Goal: Transaction & Acquisition: Purchase product/service

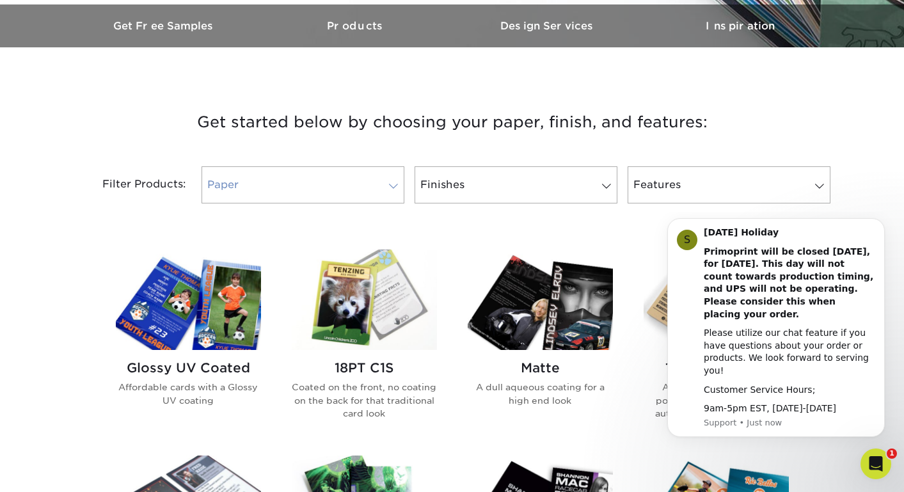
click at [387, 187] on span at bounding box center [393, 186] width 18 height 10
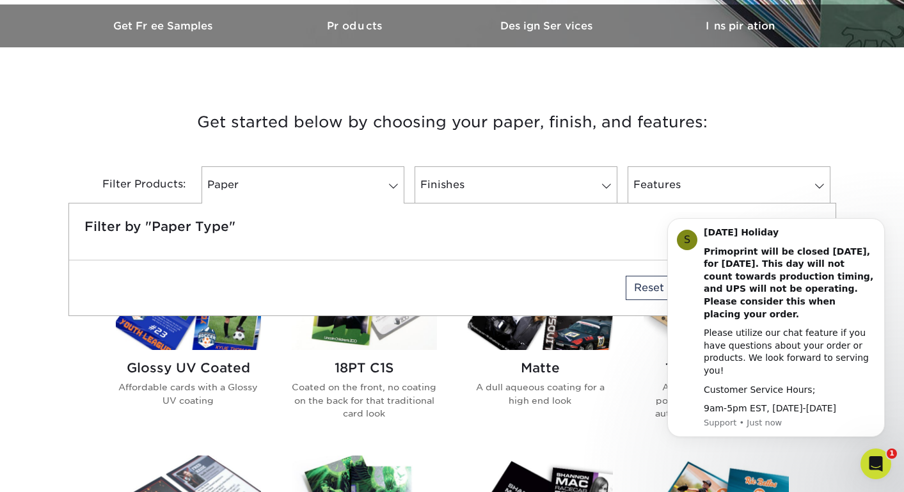
click at [407, 141] on h3 "Get started below by choosing your paper, finish, and features:" at bounding box center [452, 122] width 748 height 58
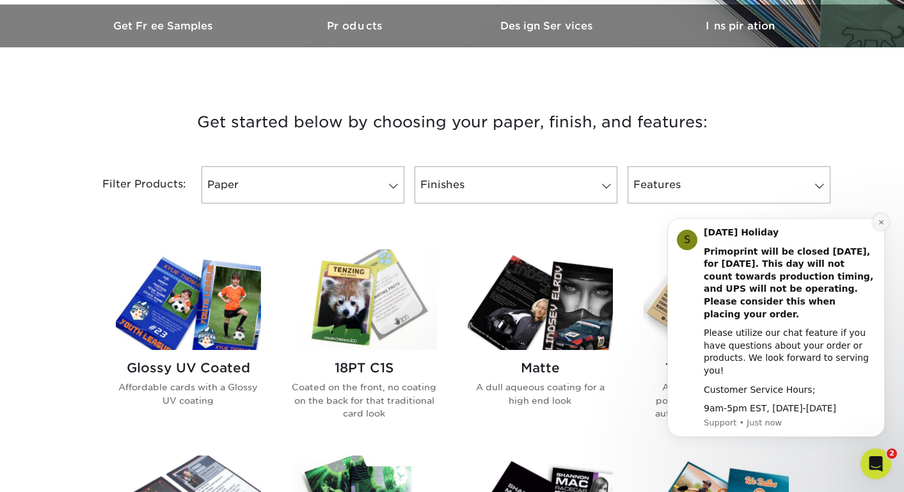
drag, startPoint x: 882, startPoint y: 239, endPoint x: 1537, endPoint y: 451, distance: 687.8
click at [882, 230] on button "Dismiss notification" at bounding box center [881, 222] width 17 height 17
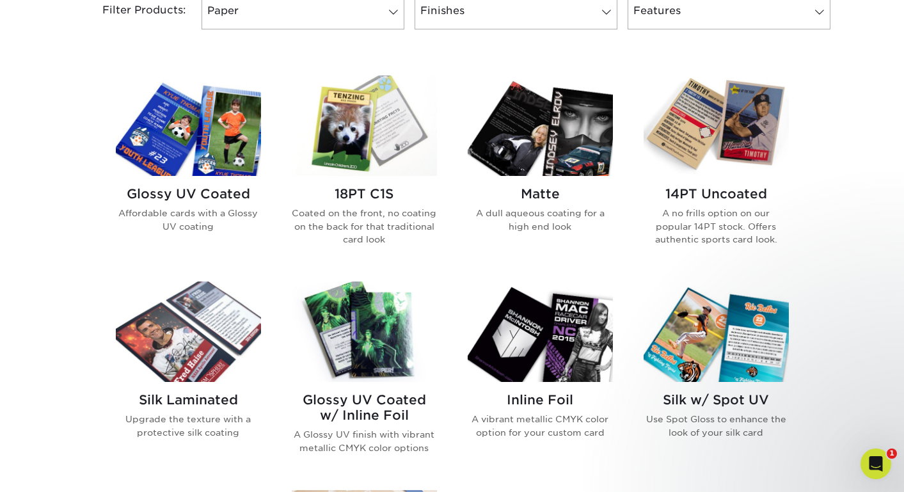
scroll to position [557, 0]
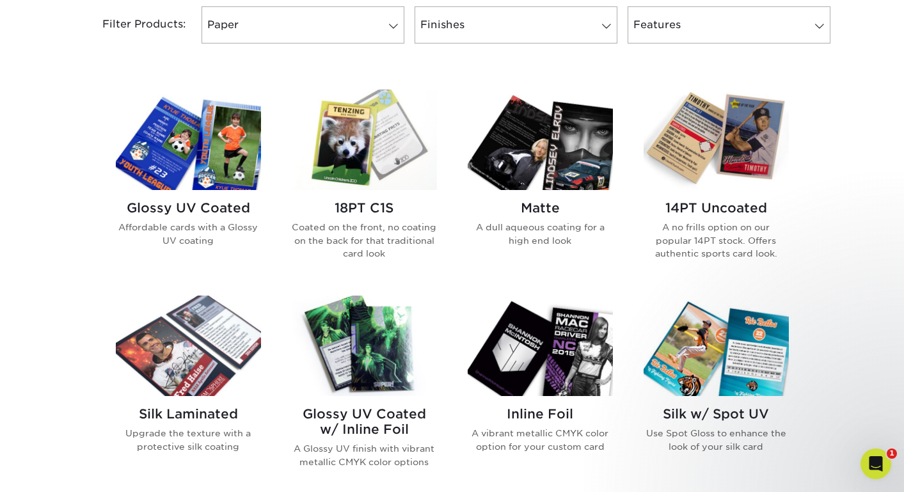
click at [227, 210] on h2 "Glossy UV Coated" at bounding box center [188, 207] width 145 height 15
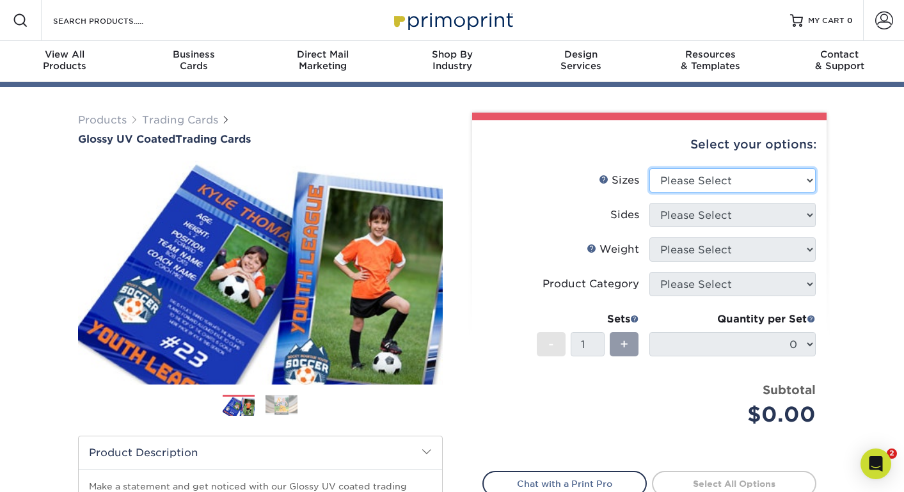
click at [676, 173] on div "Select your options: Sizes Help Sizes Please Select 2.5" x 3.5" Sides Please Se…" at bounding box center [649, 352] width 354 height 464
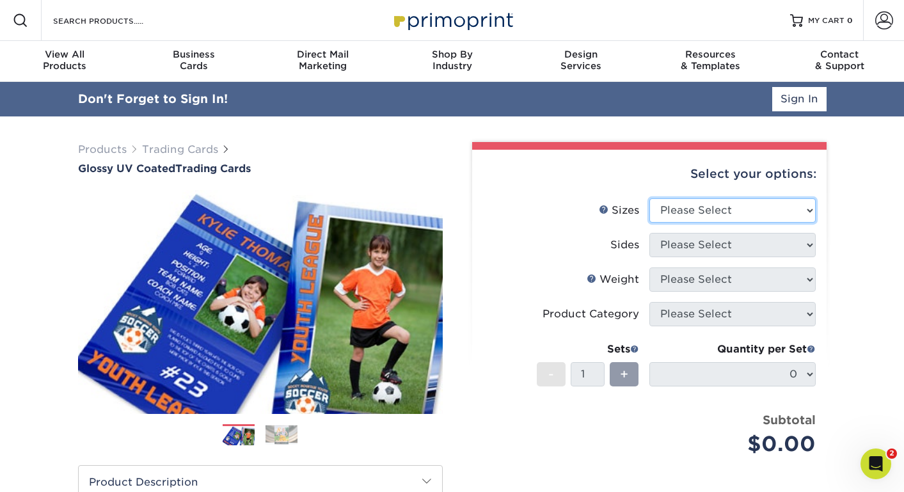
select select "2.50x3.50"
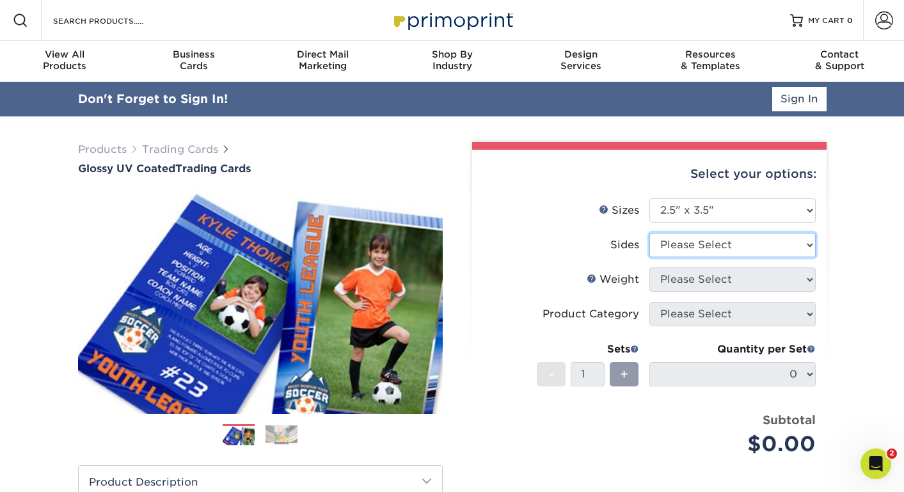
click at [693, 248] on select "Please Select Print Both Sides Print Front Only" at bounding box center [732, 245] width 166 height 24
click at [698, 247] on select "Please Select Print Both Sides Print Front Only" at bounding box center [732, 245] width 166 height 24
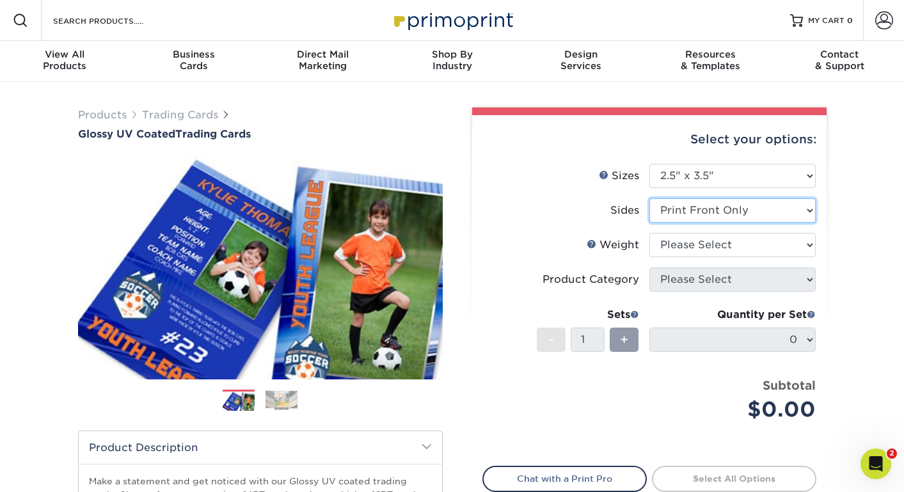
select select "13abbda7-1d64-4f25-8bb2-c179b224825d"
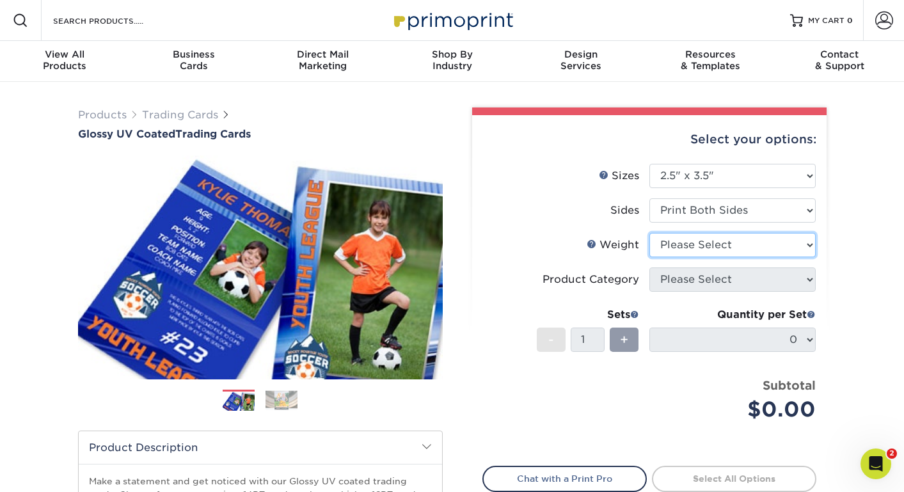
click at [707, 245] on select "Please Select 16PT 14PT 18PT C1S" at bounding box center [732, 245] width 166 height 24
select select "16PT"
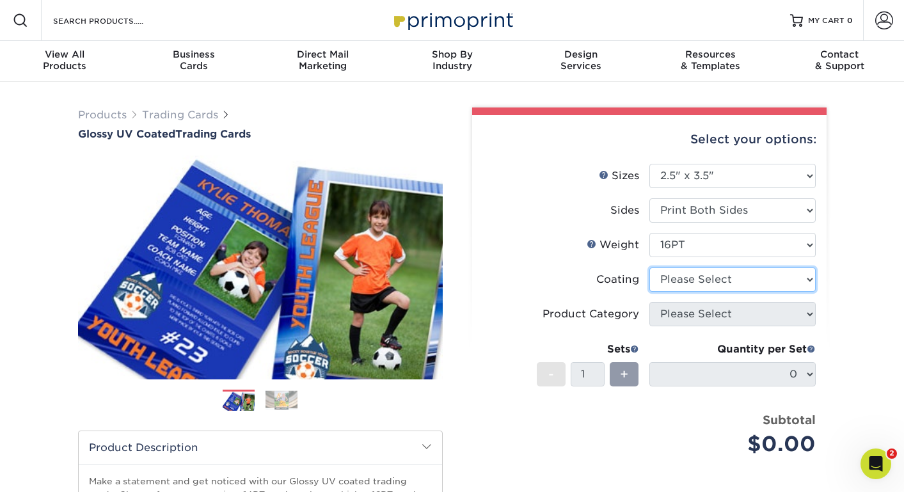
click at [706, 279] on select at bounding box center [732, 279] width 166 height 24
select select "1e8116af-acfc-44b1-83dc-8181aa338834"
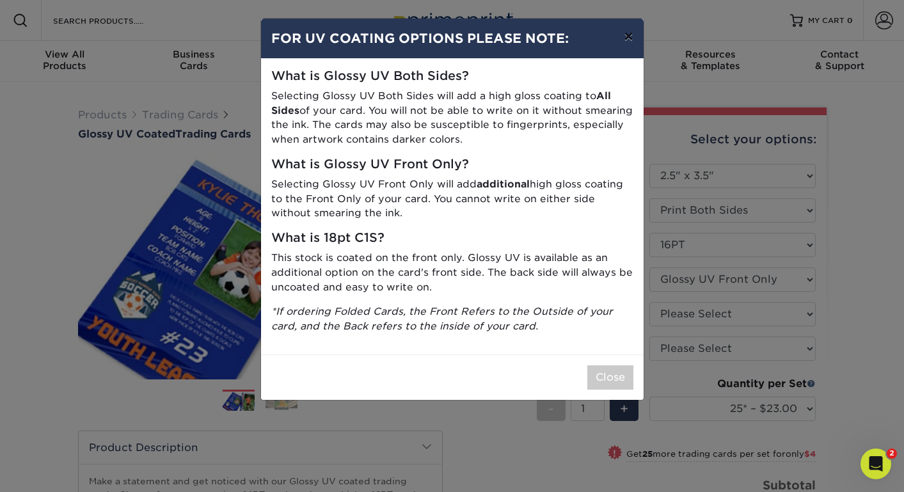
click at [626, 35] on button "×" at bounding box center [627, 37] width 29 height 36
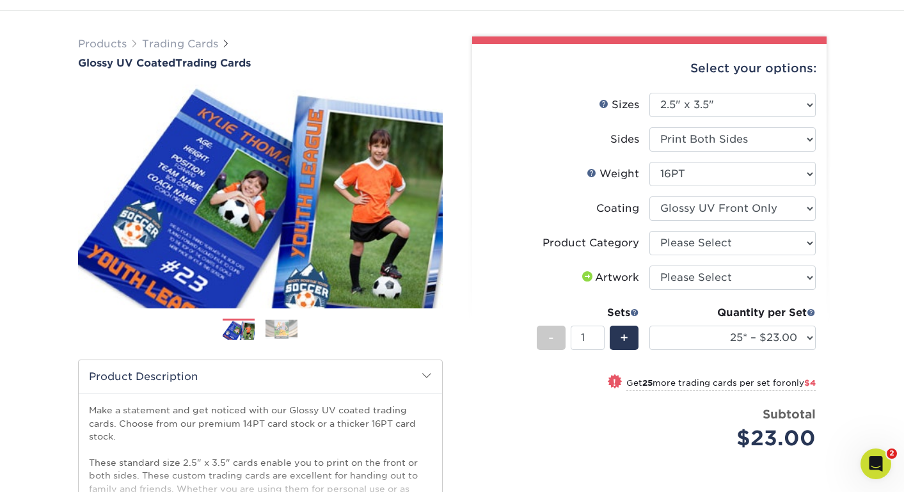
scroll to position [74, 0]
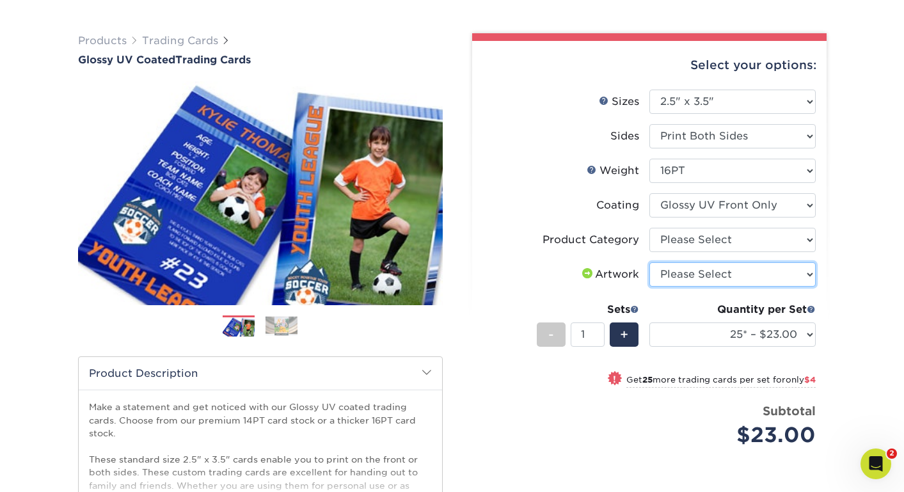
click at [698, 272] on select "Please Select I will upload files I need a design - $100" at bounding box center [732, 274] width 166 height 24
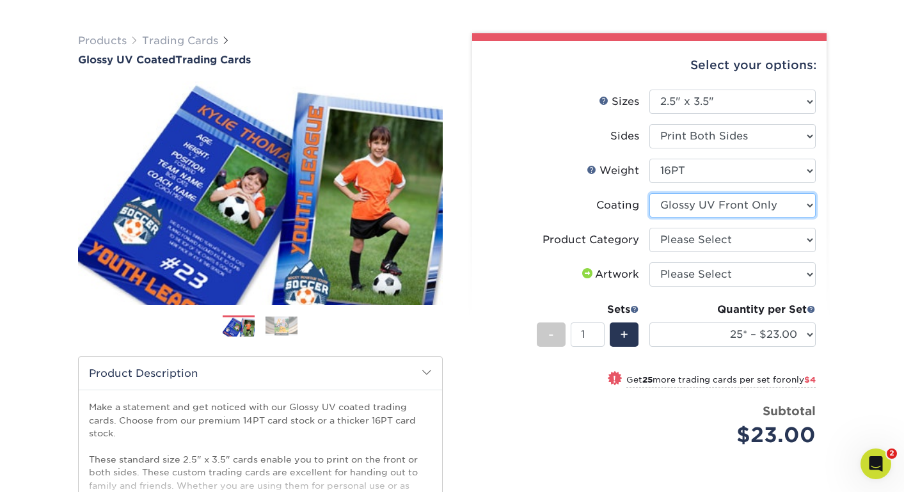
click at [698, 205] on select at bounding box center [732, 205] width 166 height 24
click at [706, 237] on select "Please Select Trading Cards" at bounding box center [732, 240] width 166 height 24
select select "c2f9bce9-36c2-409d-b101-c29d9d031e18"
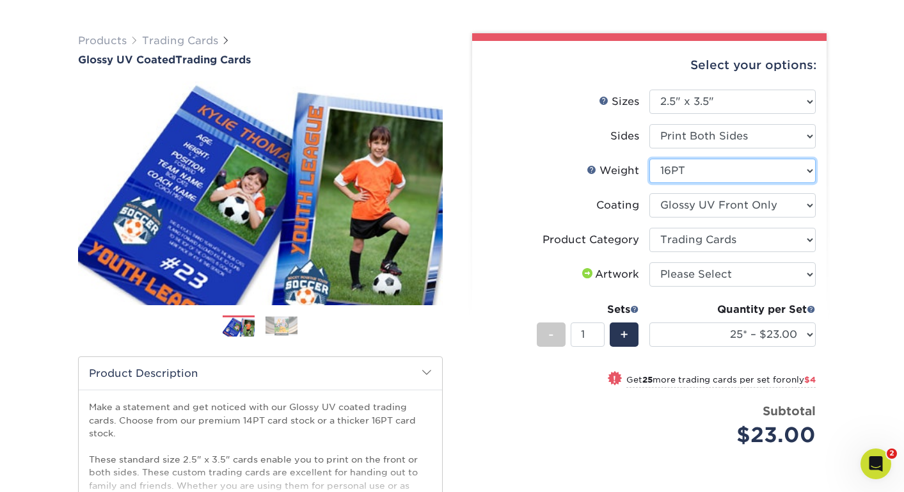
click at [676, 166] on select "Please Select 16PT 14PT 18PT C1S" at bounding box center [732, 171] width 166 height 24
select select "18PTC1S"
select select "-1"
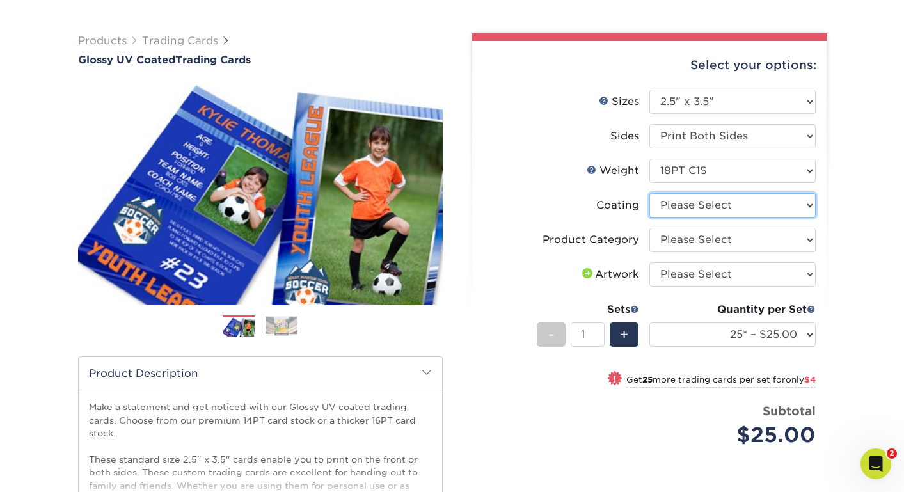
click at [672, 201] on select at bounding box center [732, 205] width 166 height 24
select select "1e8116af-acfc-44b1-83dc-8181aa338834"
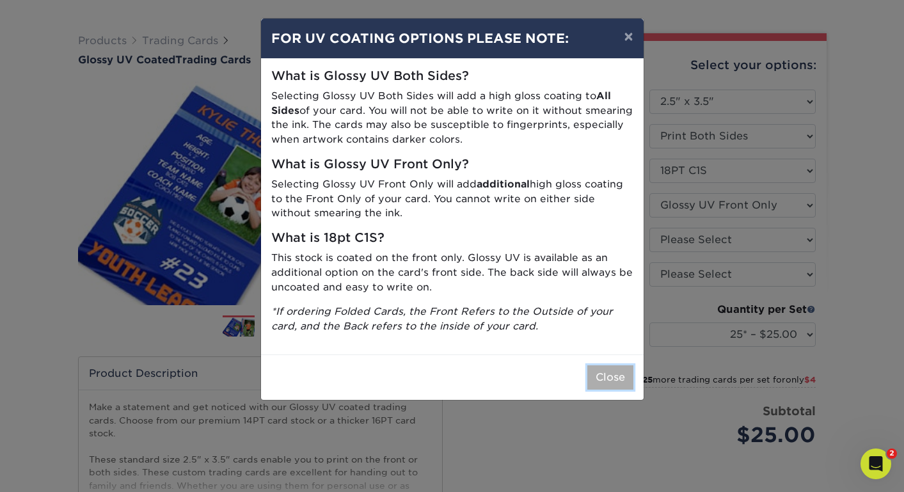
click at [609, 384] on button "Close" at bounding box center [610, 377] width 46 height 24
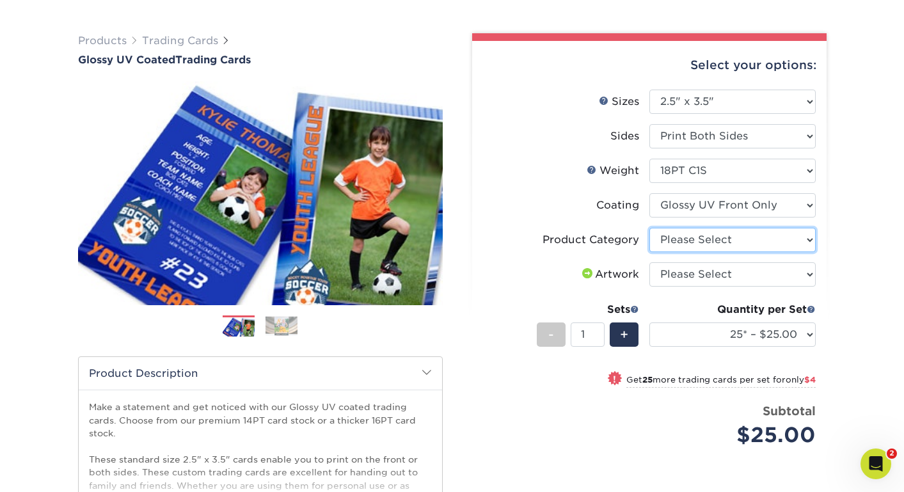
click at [689, 236] on select "Please Select Trading Cards" at bounding box center [732, 240] width 166 height 24
select select "c2f9bce9-36c2-409d-b101-c29d9d031e18"
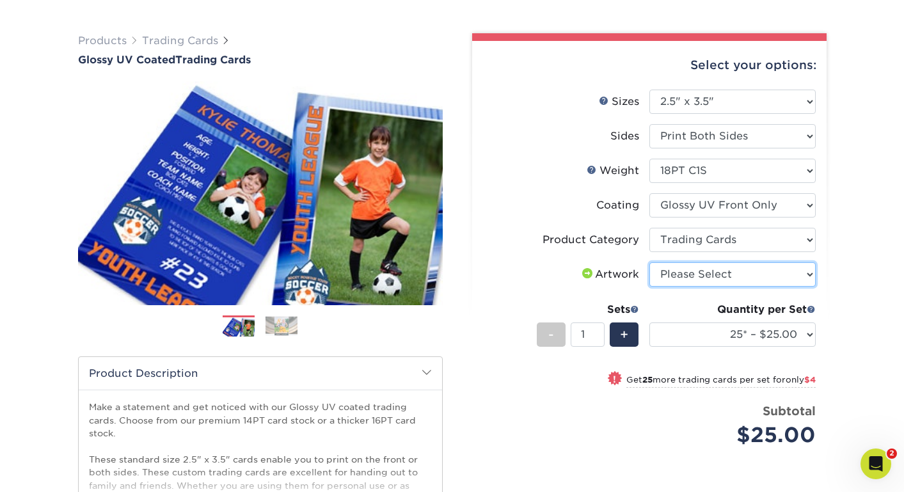
click at [692, 280] on select "Please Select I will upload files I need a design - $100" at bounding box center [732, 274] width 166 height 24
select select "upload"
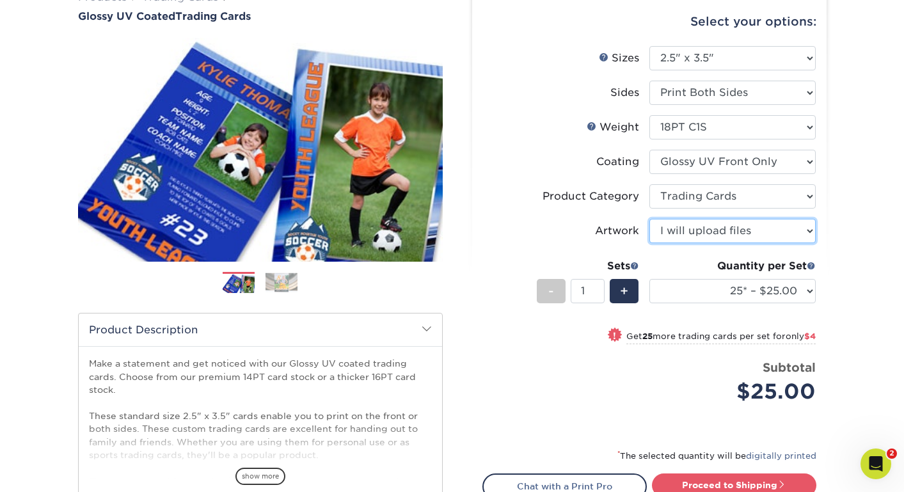
scroll to position [136, 0]
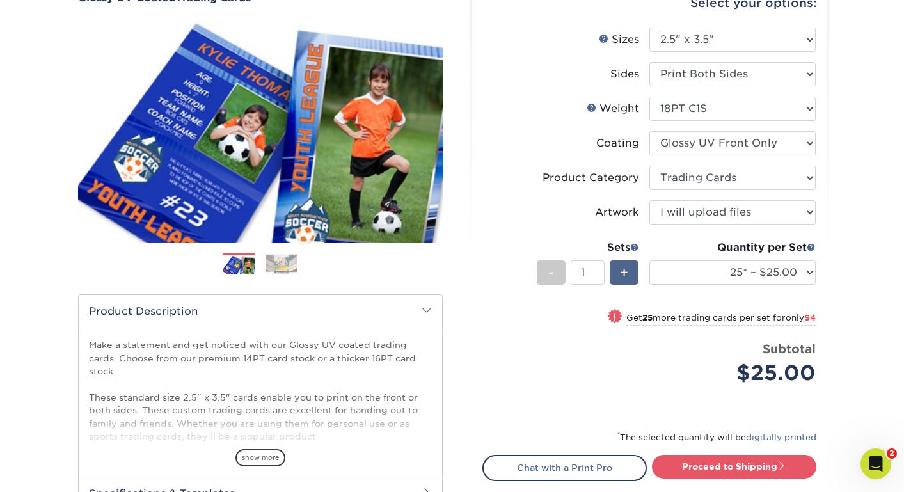
click at [627, 274] on span "+" at bounding box center [624, 272] width 8 height 19
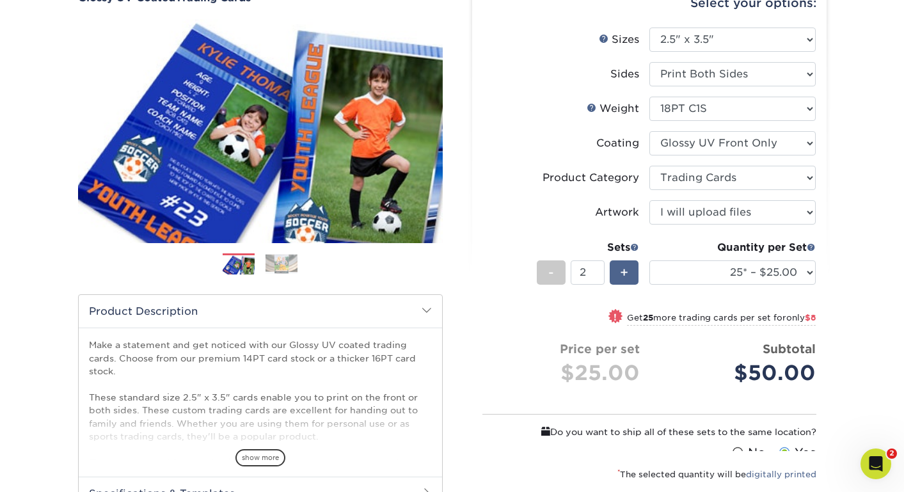
click at [627, 274] on span "+" at bounding box center [624, 272] width 8 height 19
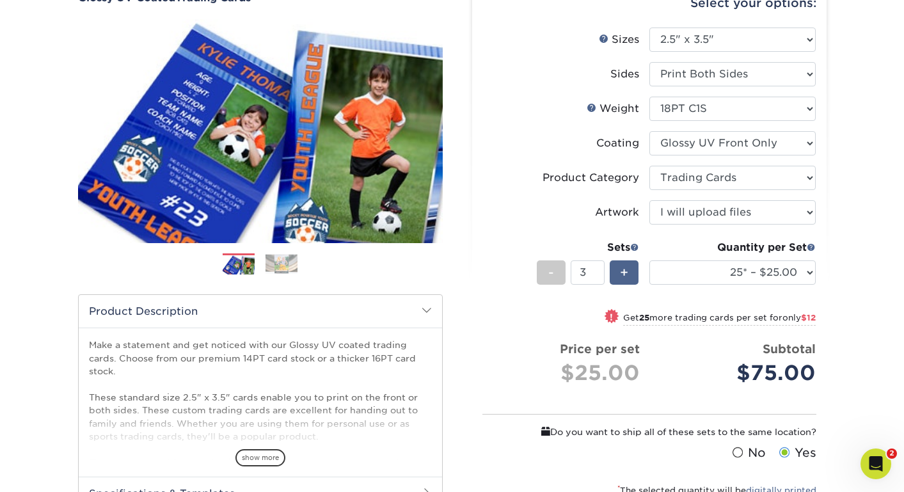
click at [627, 274] on span "+" at bounding box center [624, 272] width 8 height 19
type input "4"
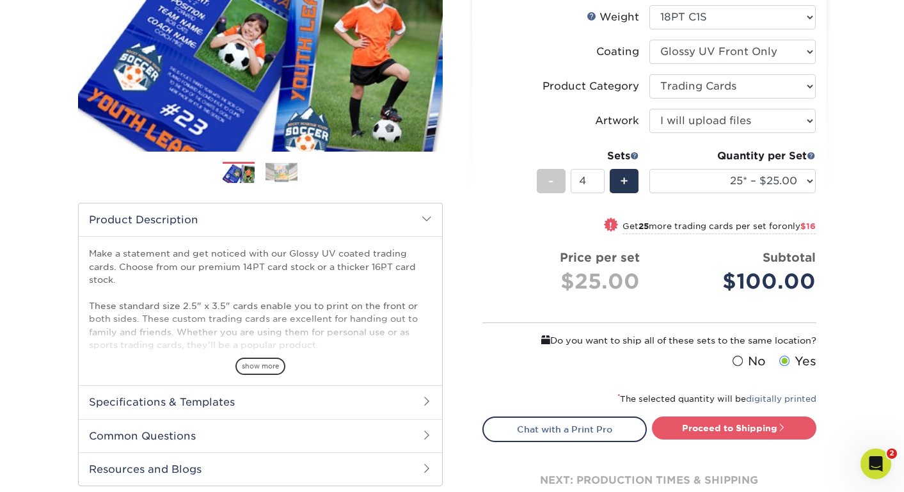
scroll to position [257, 0]
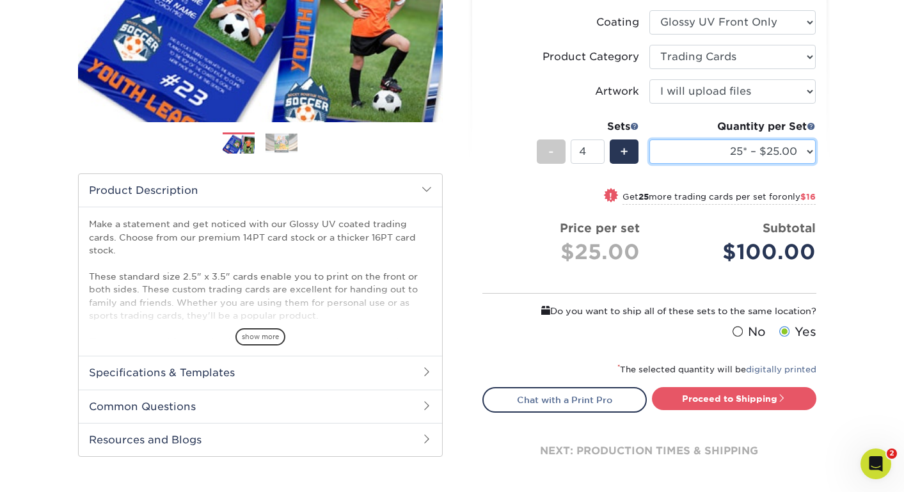
click at [748, 142] on select "25* – $25.00 50* – $29.00 75* – $37.00 100* – $41.00 250* – $48.00 500 – $58.00…" at bounding box center [732, 151] width 166 height 24
select select "50* – $29.00"
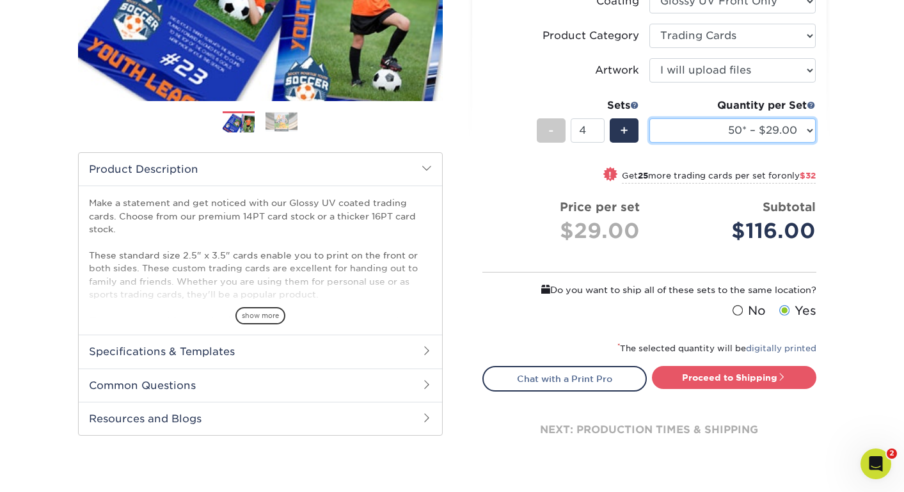
scroll to position [294, 0]
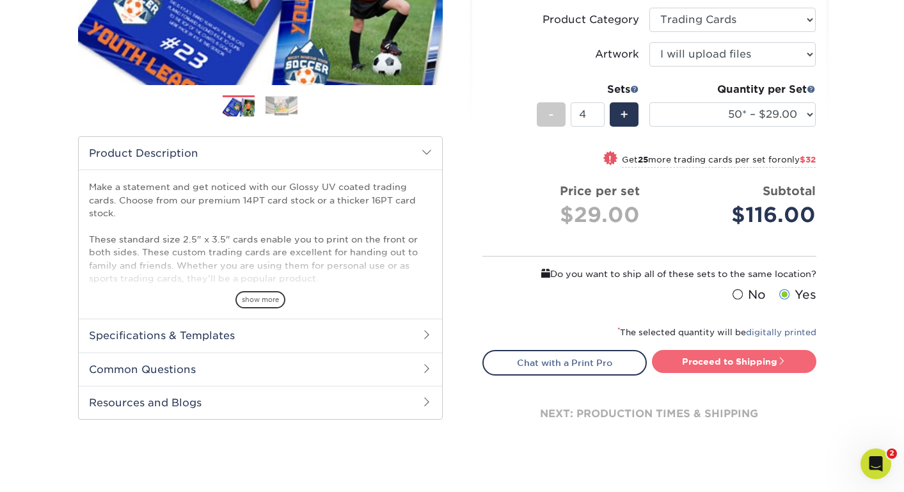
click at [734, 364] on link "Proceed to Shipping" at bounding box center [734, 361] width 164 height 23
type input "Set 1"
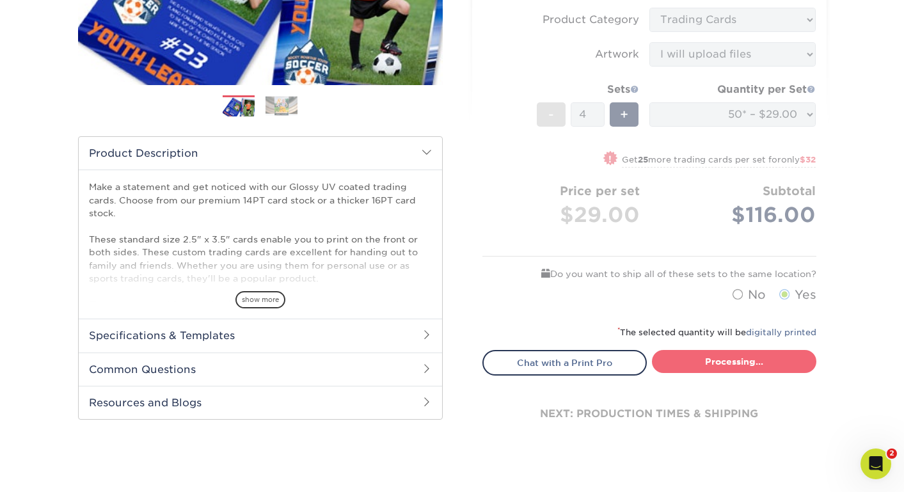
select select "43eb4afa-628e-487b-adac-7598d371c1af"
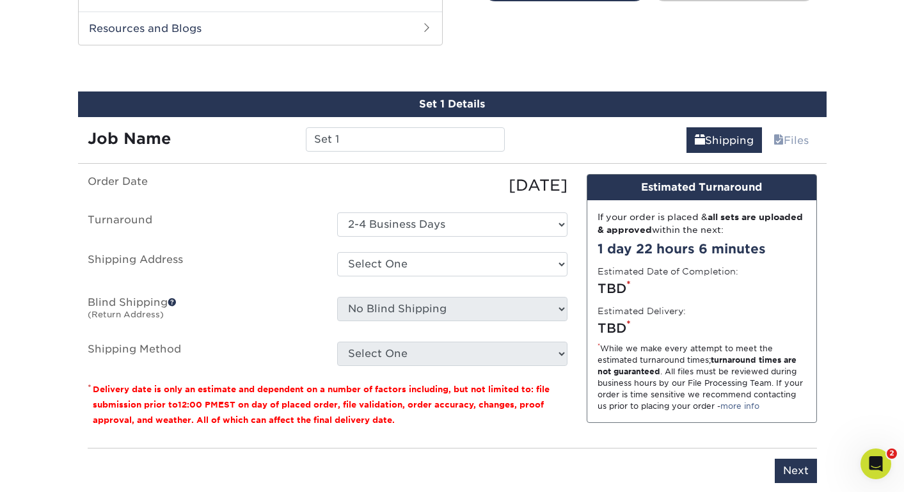
scroll to position [678, 0]
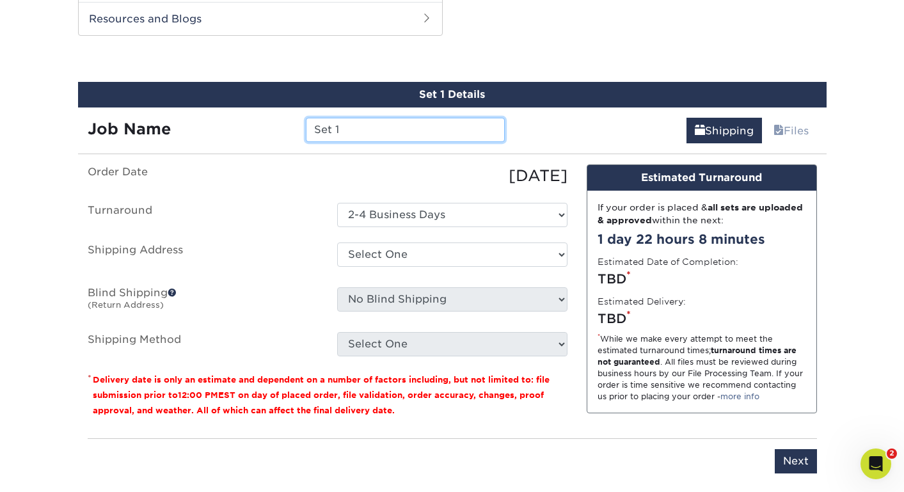
drag, startPoint x: 332, startPoint y: 132, endPoint x: 292, endPoint y: 131, distance: 39.7
click at [292, 131] on div "Job Name Set 1" at bounding box center [296, 130] width 437 height 24
type input "Coachs Call"
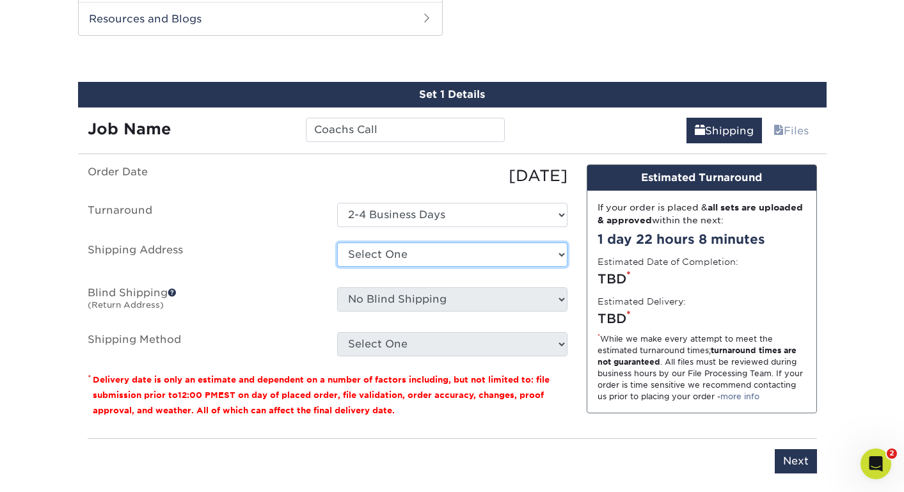
click at [425, 258] on select "Select One + Add New Address - Login" at bounding box center [452, 254] width 230 height 24
select select "newaddress"
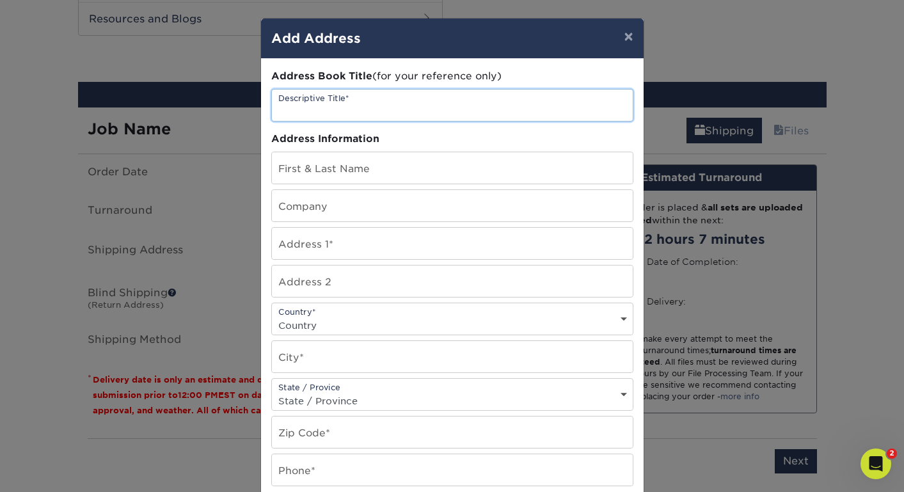
click at [390, 111] on input "text" at bounding box center [452, 105] width 361 height 31
type input "Home"
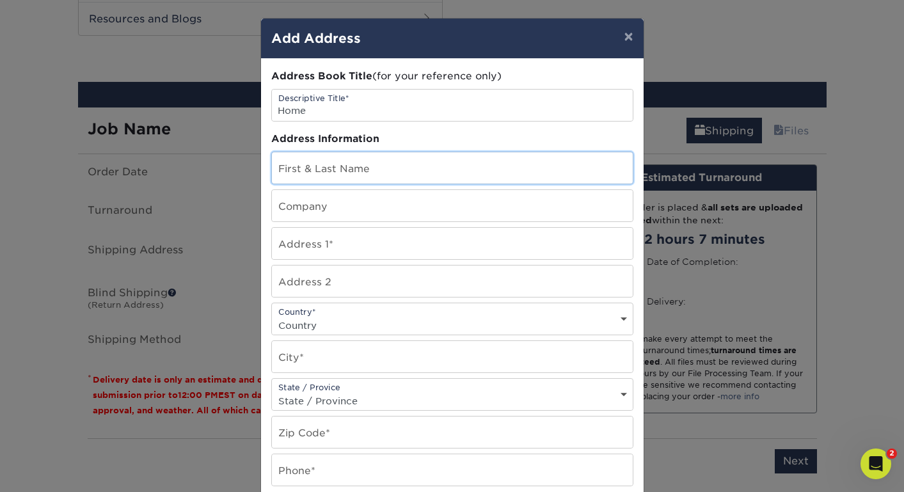
click at [352, 153] on input "text" at bounding box center [452, 167] width 361 height 31
type input "Jennifer Hammack"
type input "2633 Topflite Drive"
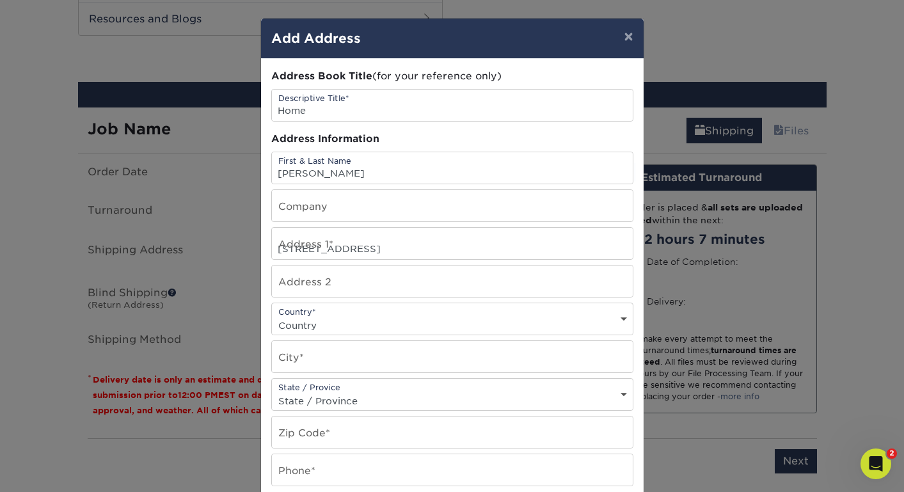
select select "US"
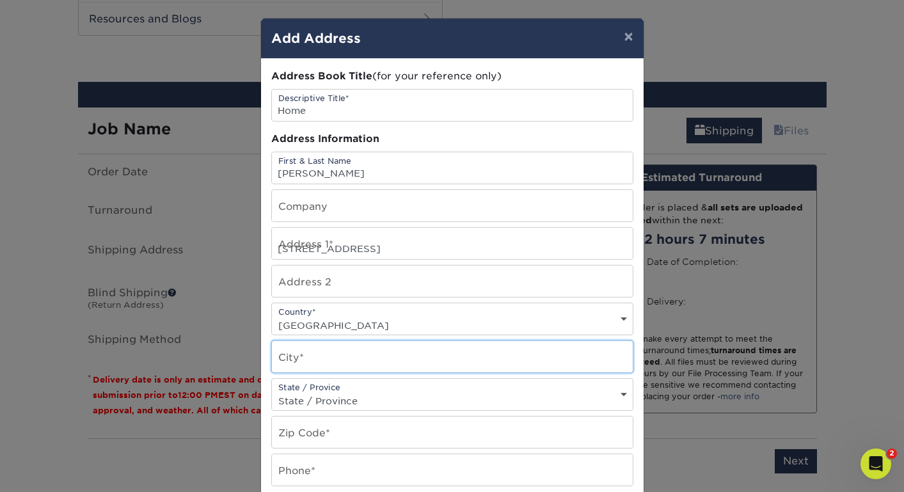
type input "Akron"
select select "OH"
type input "44213"
type input "9124013028"
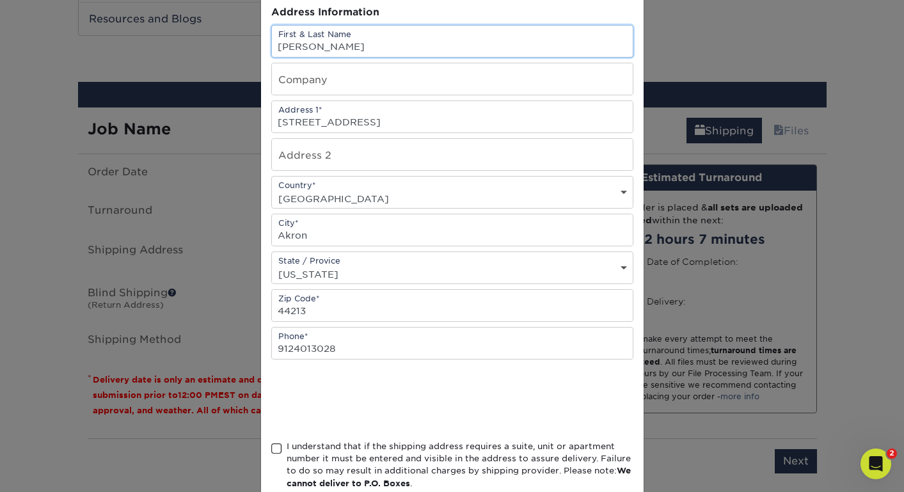
scroll to position [129, 0]
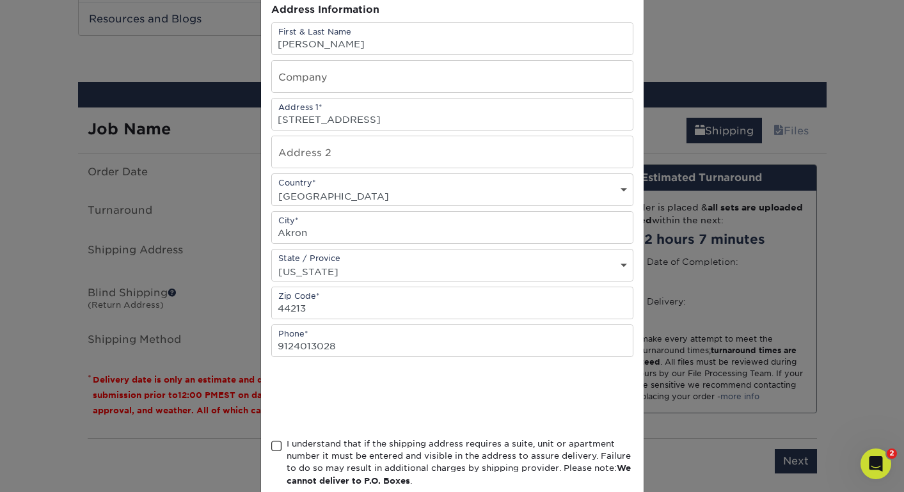
click at [276, 445] on span at bounding box center [276, 446] width 11 height 12
click at [0, 0] on input "I understand that if the shipping address requires a suite, unit or apartment n…" at bounding box center [0, 0] width 0 height 0
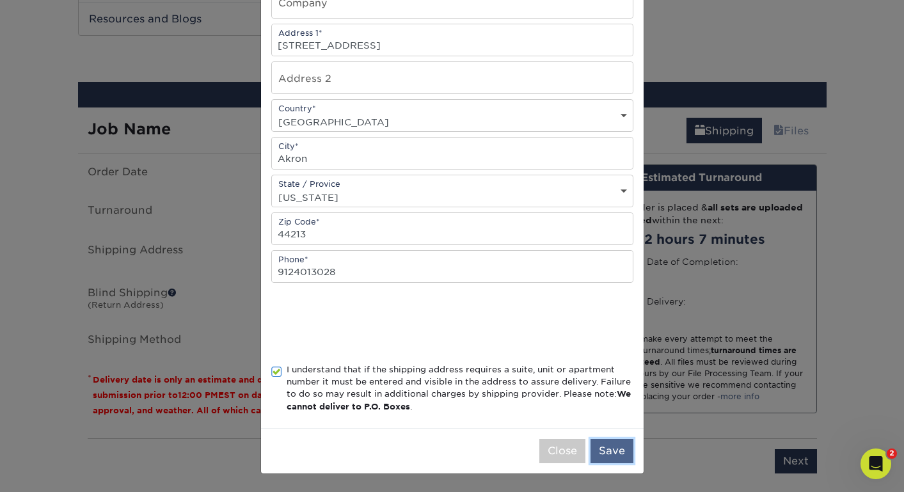
click at [612, 448] on button "Save" at bounding box center [611, 451] width 43 height 24
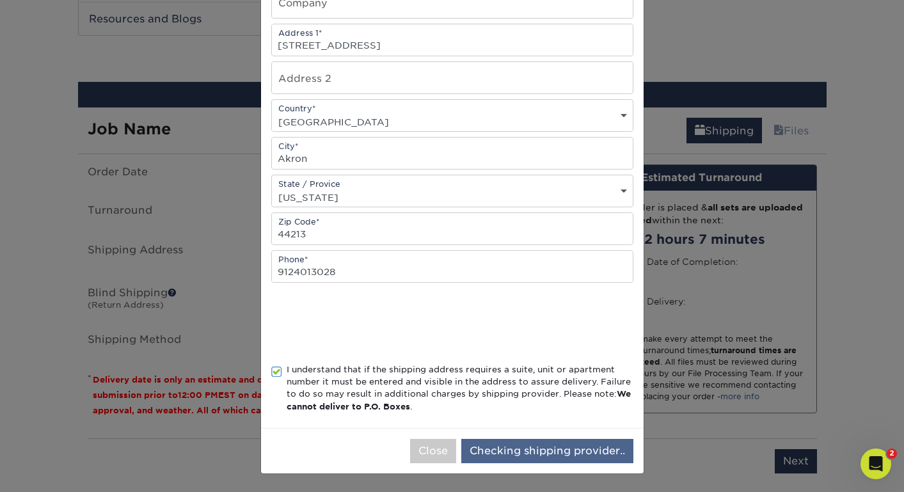
scroll to position [0, 0]
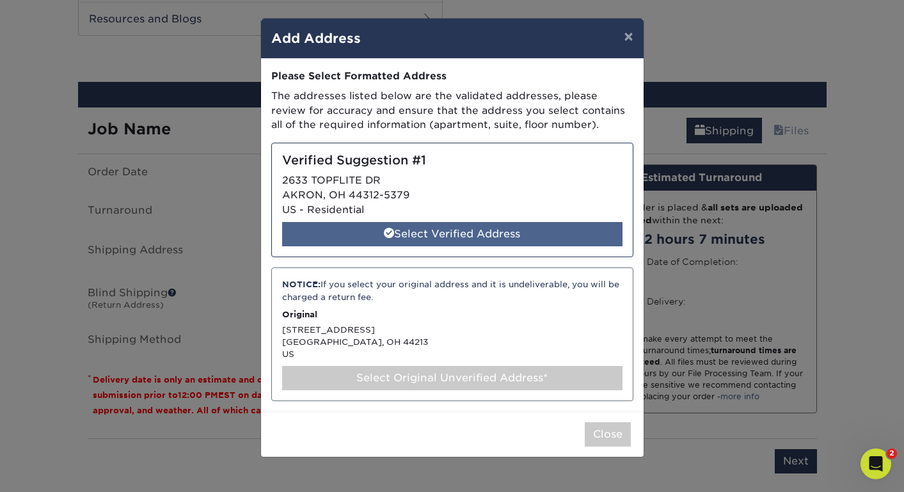
click at [470, 234] on div "Select Verified Address" at bounding box center [452, 234] width 340 height 24
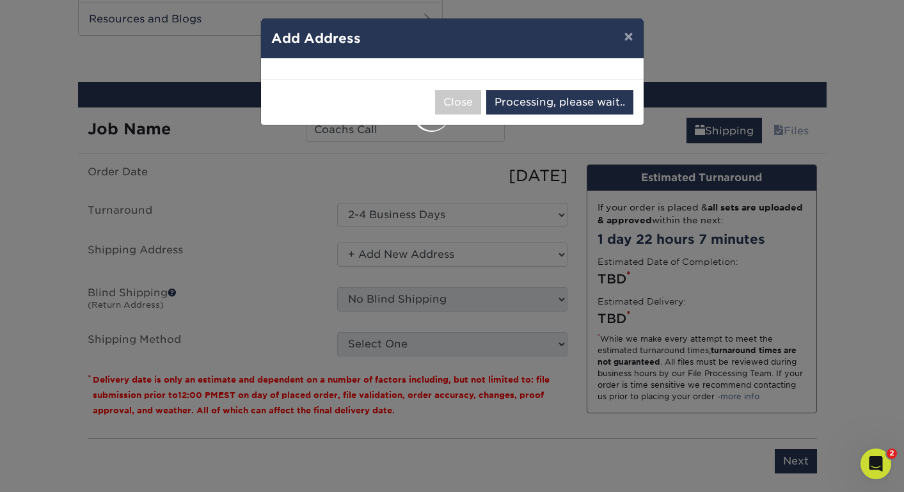
select select "285576"
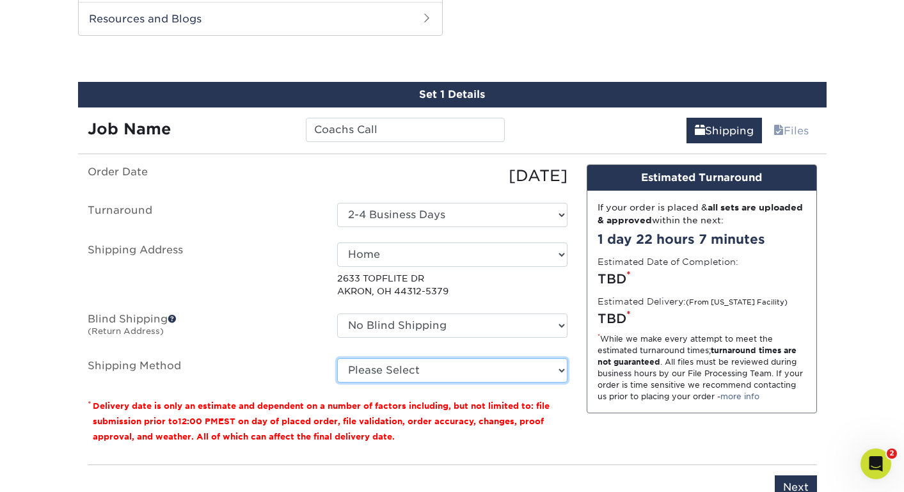
click at [375, 370] on select "Please Select Ground Shipping (+$23.25) 3 Day Shipping Service (+$29.99) 2 Day …" at bounding box center [452, 370] width 230 height 24
select select "03"
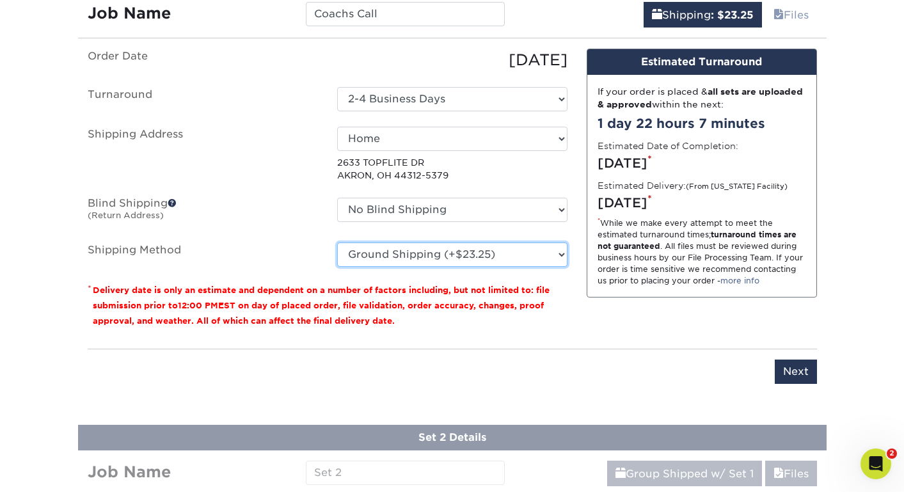
scroll to position [851, 0]
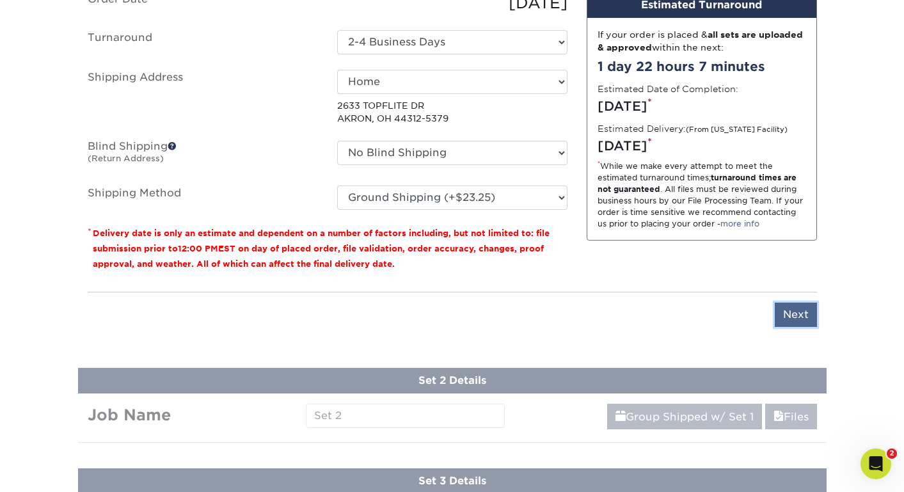
click at [786, 315] on input "Next" at bounding box center [796, 315] width 42 height 24
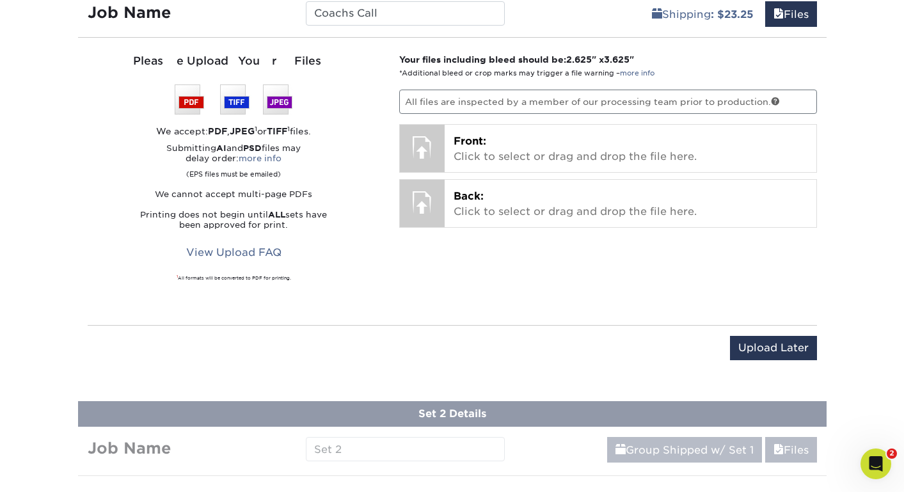
scroll to position [773, 0]
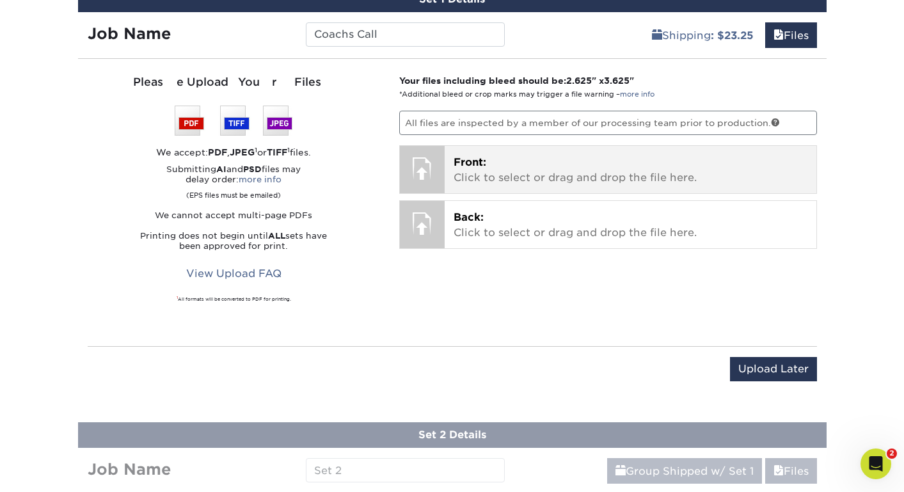
click at [472, 159] on span "Front:" at bounding box center [470, 162] width 33 height 12
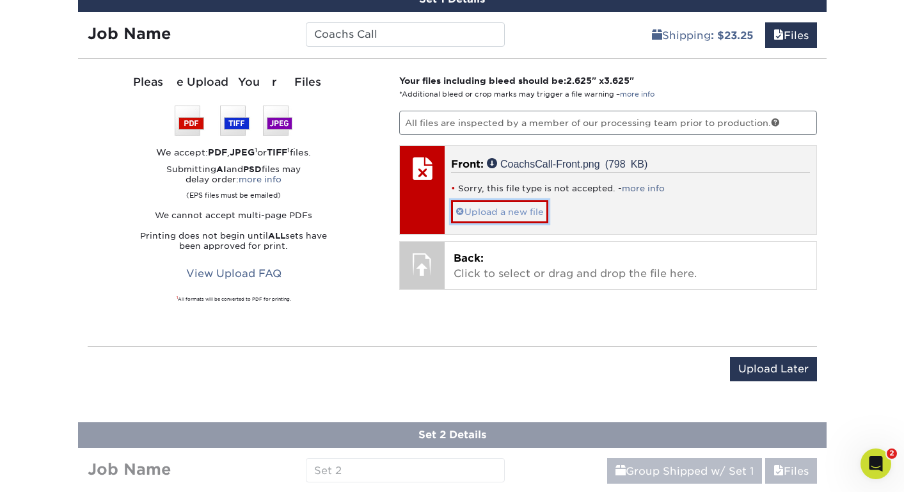
click at [462, 207] on span at bounding box center [459, 212] width 9 height 10
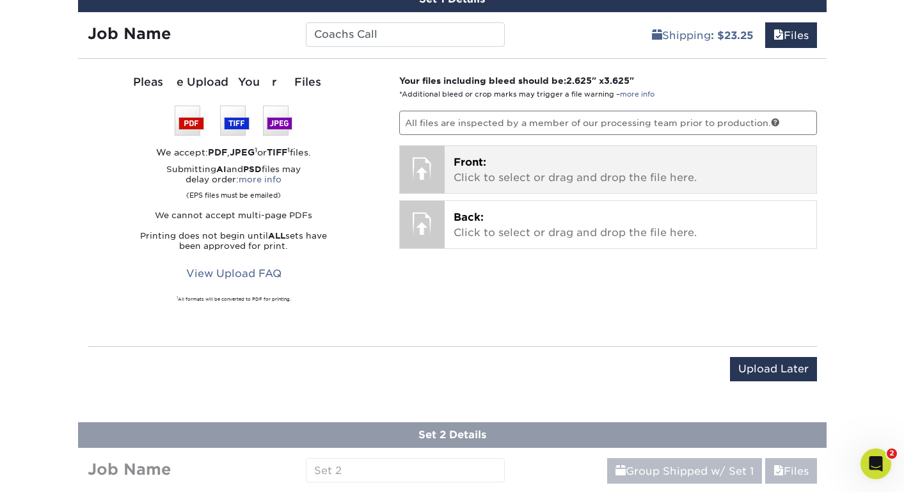
click at [521, 163] on p "Front: Click to select or drag and drop the file here." at bounding box center [631, 170] width 354 height 31
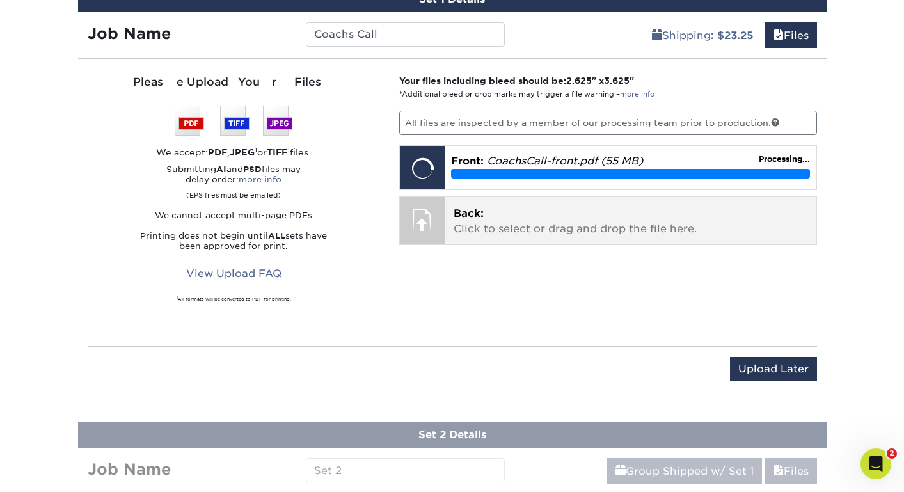
click at [578, 224] on p "Back: Click to select or drag and drop the file here." at bounding box center [631, 221] width 354 height 31
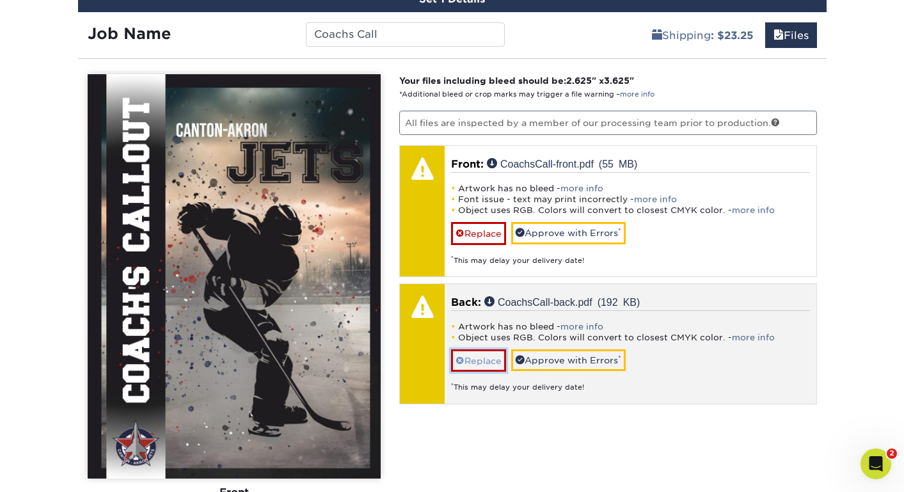
click at [493, 359] on link "Replace" at bounding box center [478, 360] width 55 height 22
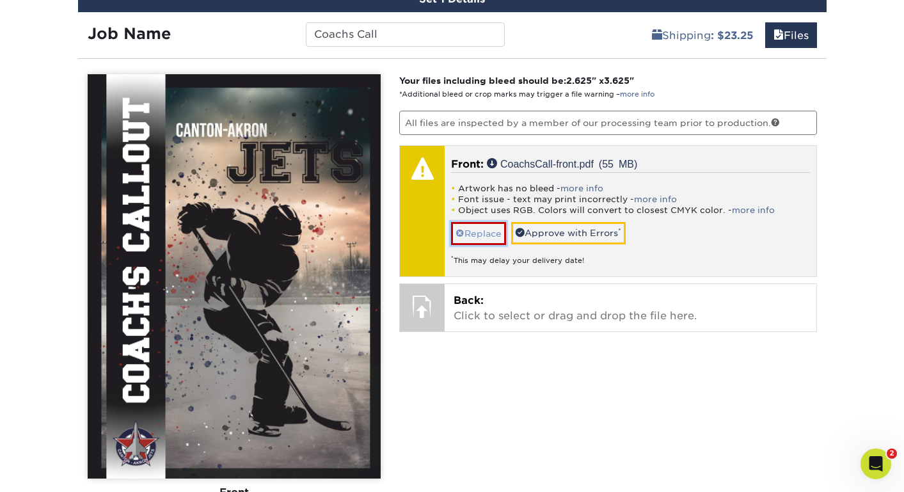
click at [479, 232] on link "Replace" at bounding box center [478, 233] width 55 height 22
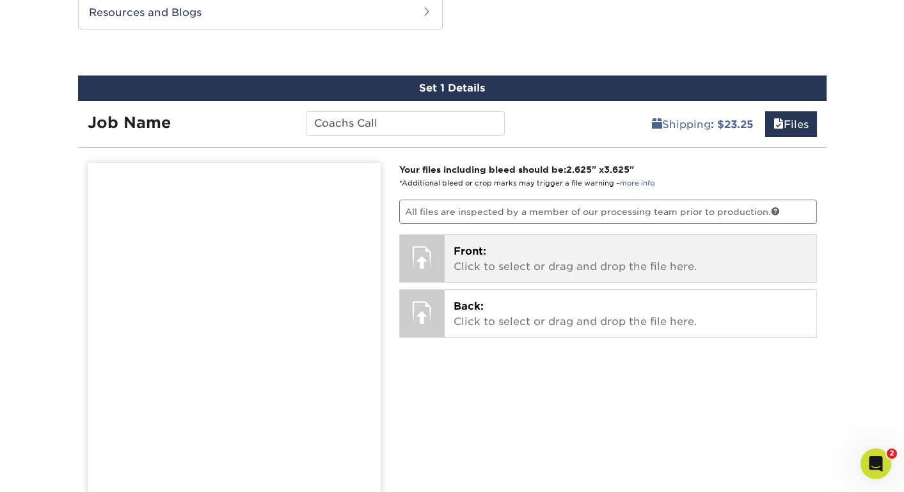
scroll to position [719, 0]
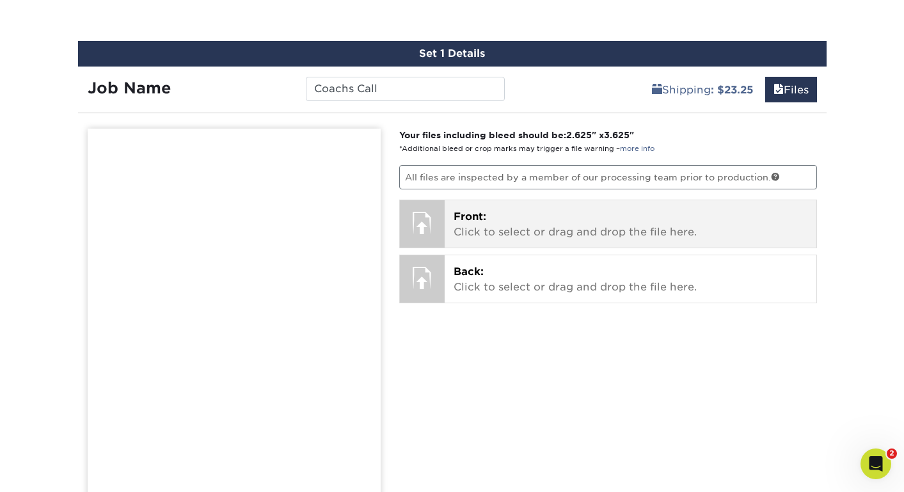
click at [562, 223] on p "Front: Click to select or drag and drop the file here." at bounding box center [631, 224] width 354 height 31
click at [423, 219] on div at bounding box center [422, 222] width 45 height 45
click at [478, 228] on p "Front: Click to select or drag and drop the file here." at bounding box center [631, 224] width 354 height 31
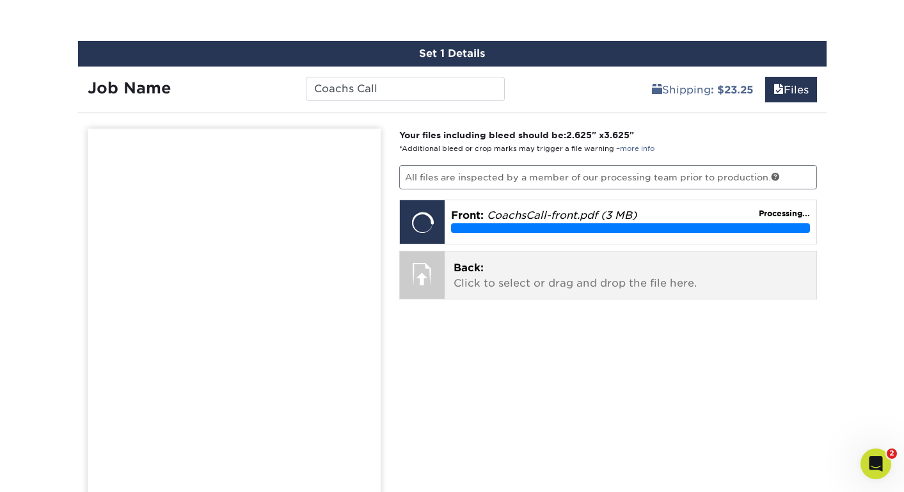
click at [633, 280] on p "Back: Click to select or drag and drop the file here." at bounding box center [631, 275] width 354 height 31
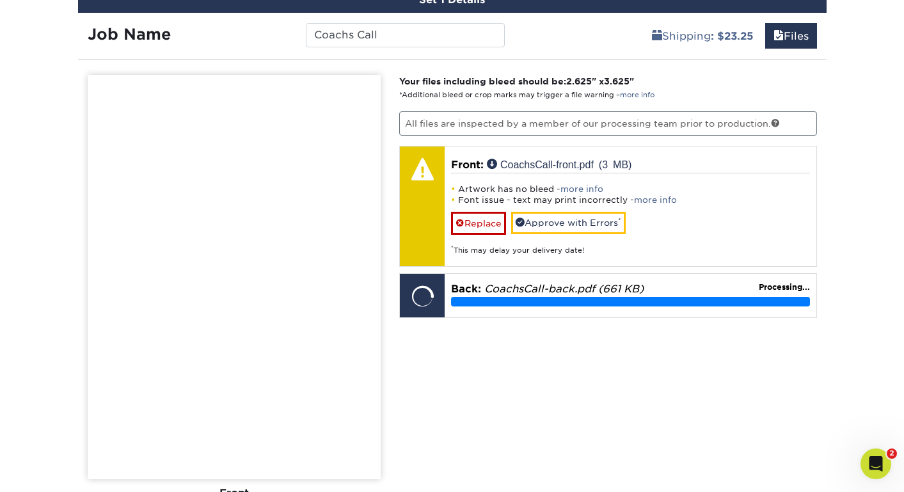
scroll to position [773, 0]
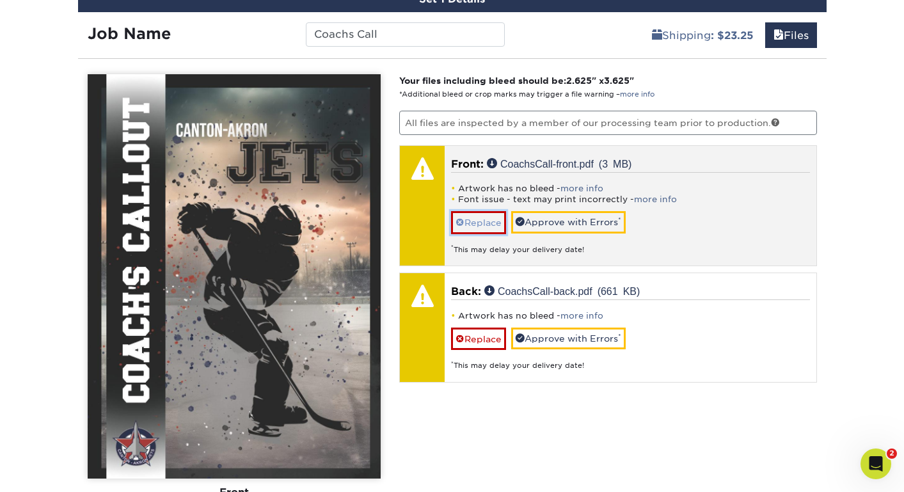
click at [488, 229] on link "Replace" at bounding box center [478, 222] width 55 height 22
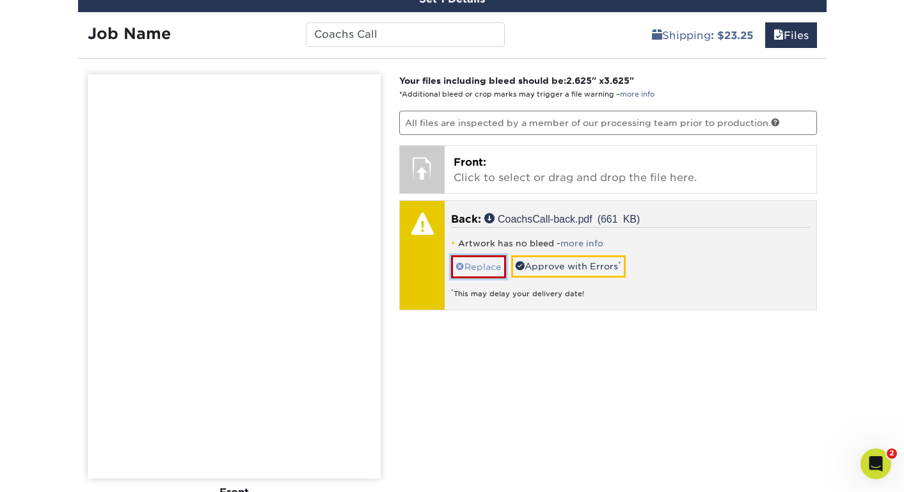
click at [482, 273] on link "Replace" at bounding box center [478, 266] width 55 height 22
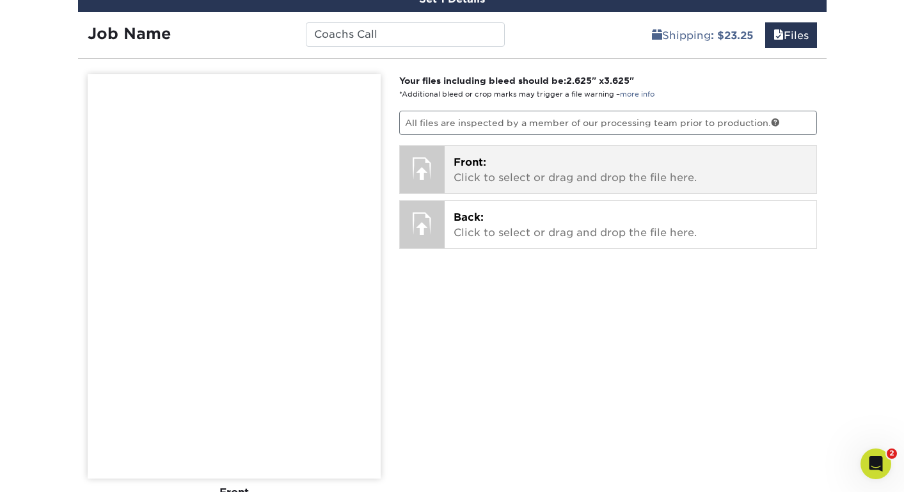
click at [508, 175] on p "Front: Click to select or drag and drop the file here." at bounding box center [631, 170] width 354 height 31
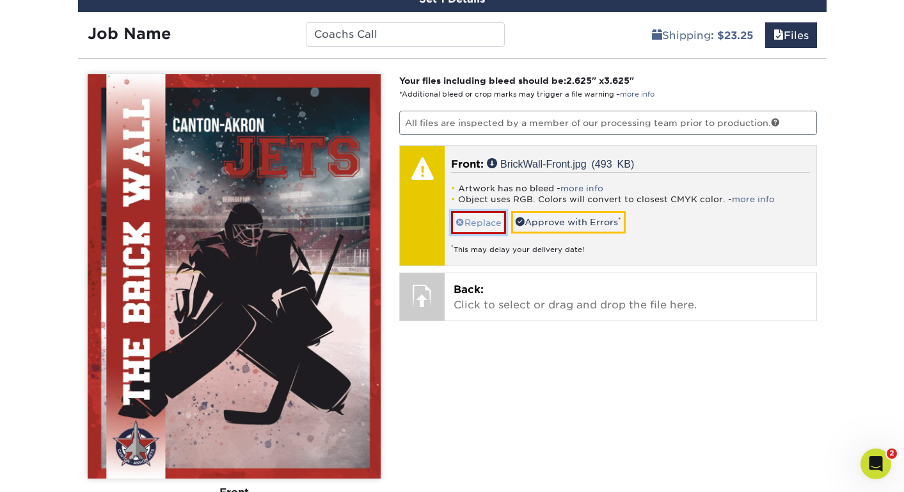
click at [489, 223] on link "Replace" at bounding box center [478, 222] width 55 height 22
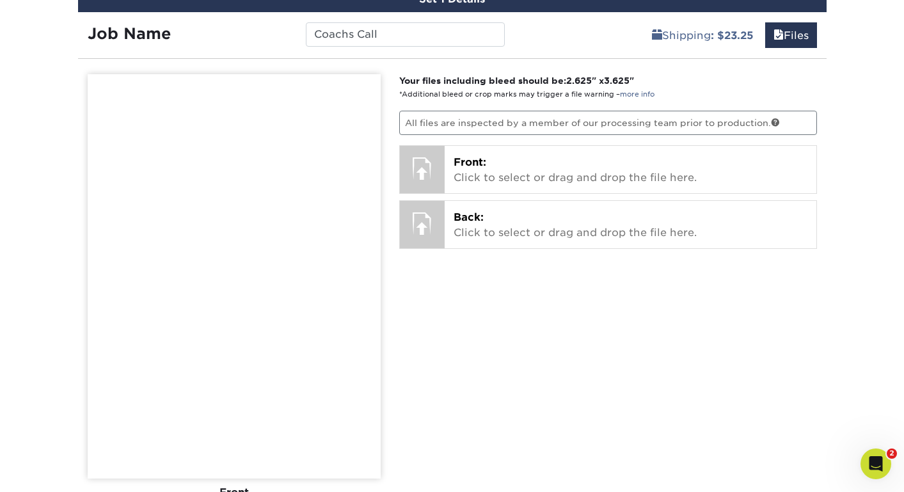
click at [506, 198] on div "Your files including bleed should be: 2.625 " x 3.625 " *Additional bleed or cr…" at bounding box center [608, 348] width 437 height 549
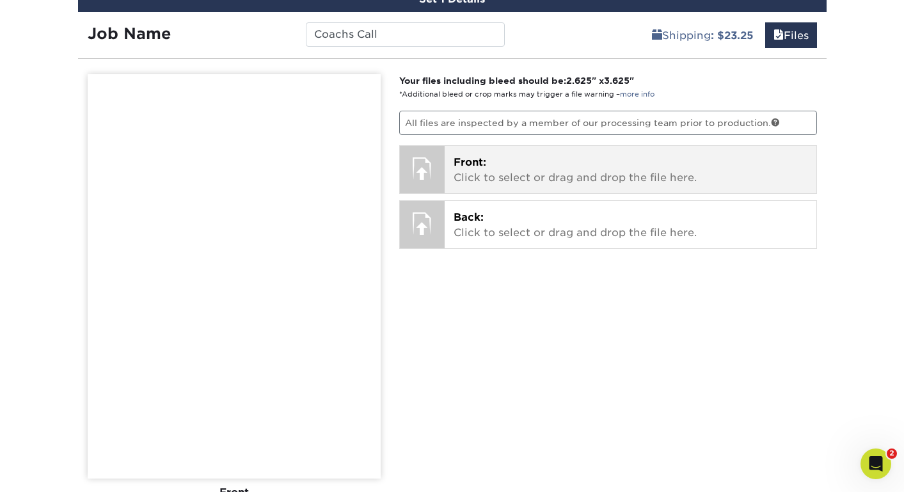
click at [506, 191] on div "Front: Click to select or drag and drop the file here. Choose file CoachsCall-F…" at bounding box center [631, 169] width 372 height 47
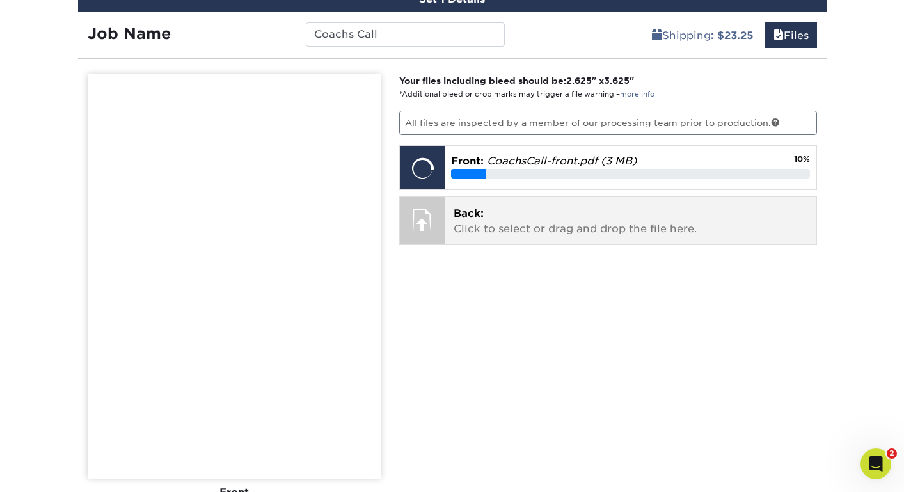
click at [667, 233] on p "Back: Click to select or drag and drop the file here." at bounding box center [631, 221] width 354 height 31
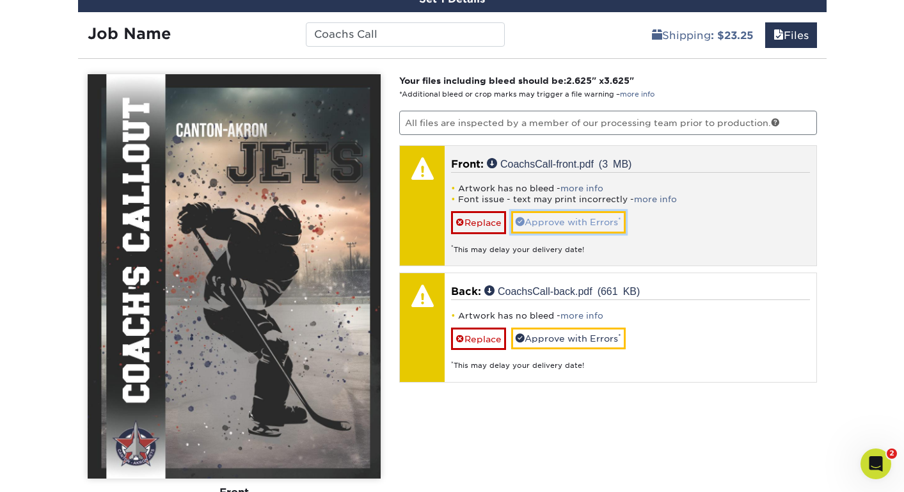
click at [581, 219] on link "Approve with Errors *" at bounding box center [568, 222] width 115 height 22
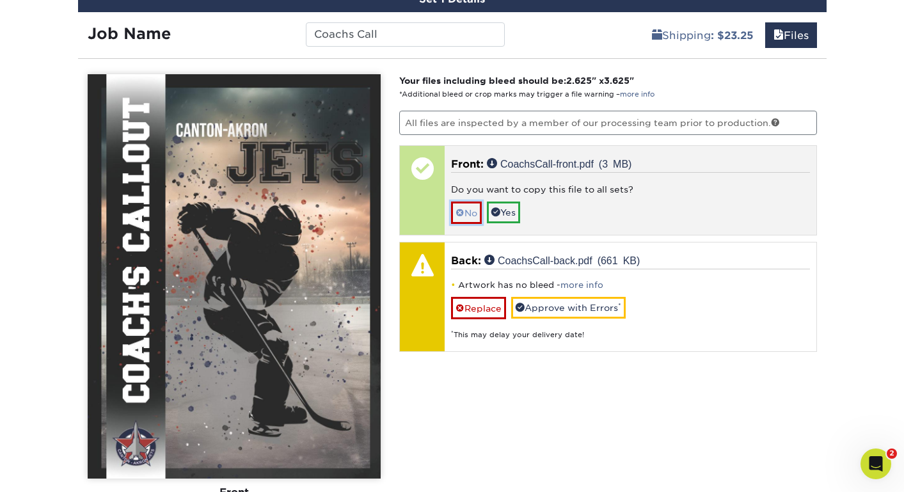
click at [472, 212] on link "No" at bounding box center [466, 213] width 31 height 22
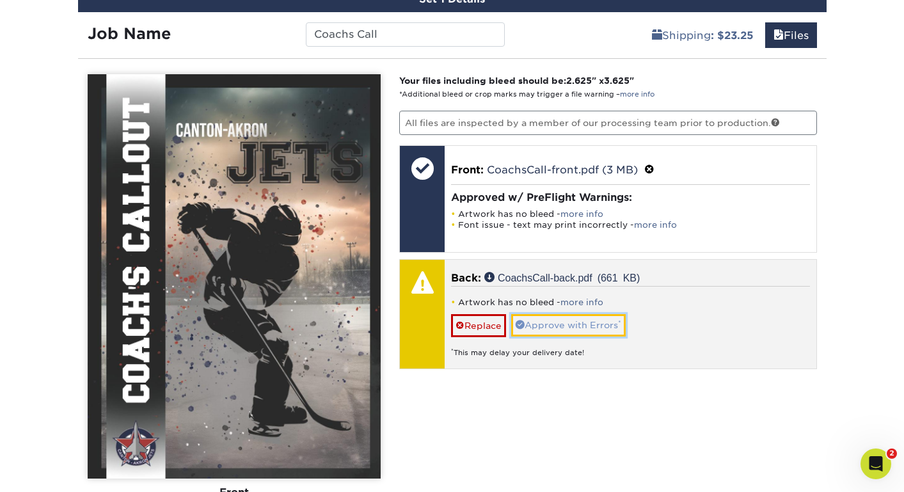
click at [581, 326] on link "Approve with Errors *" at bounding box center [568, 325] width 115 height 22
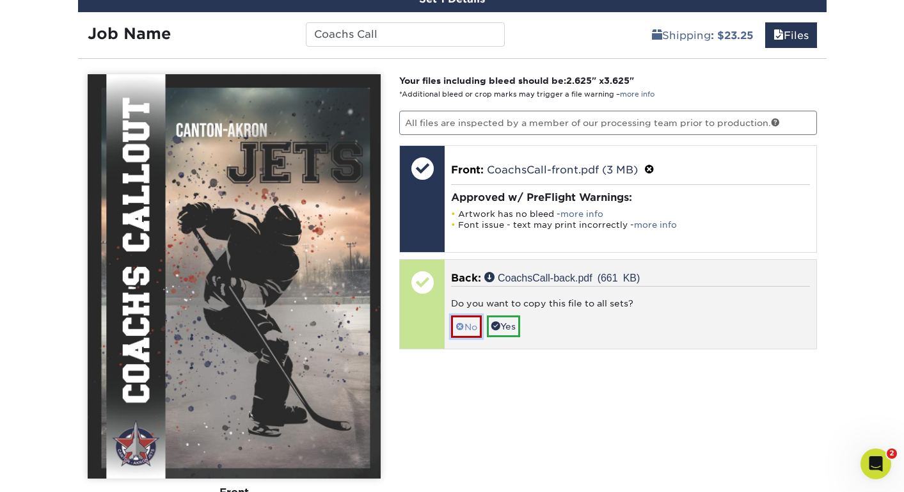
click at [470, 324] on link "No" at bounding box center [466, 326] width 31 height 22
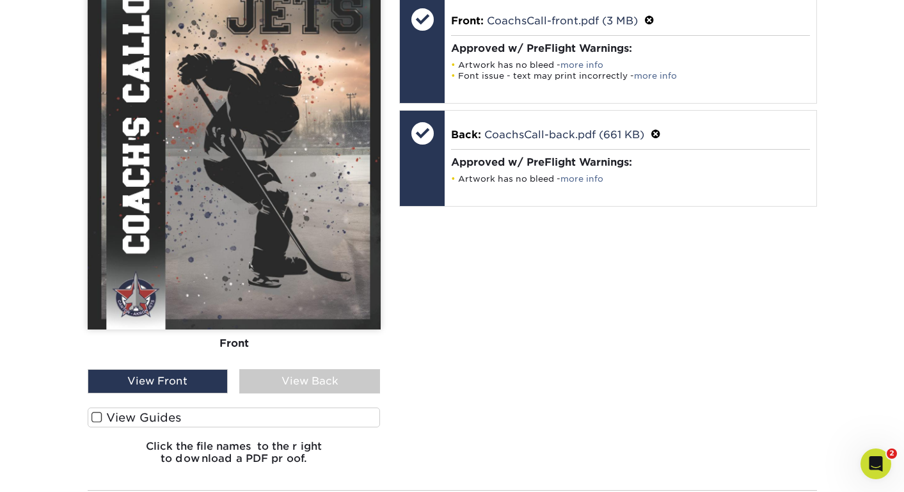
scroll to position [906, 0]
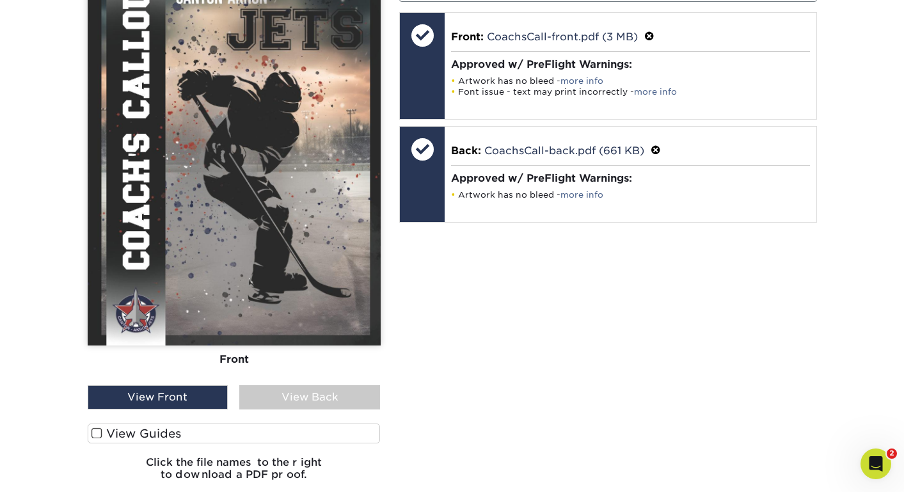
click at [327, 399] on div "View Back" at bounding box center [309, 397] width 141 height 24
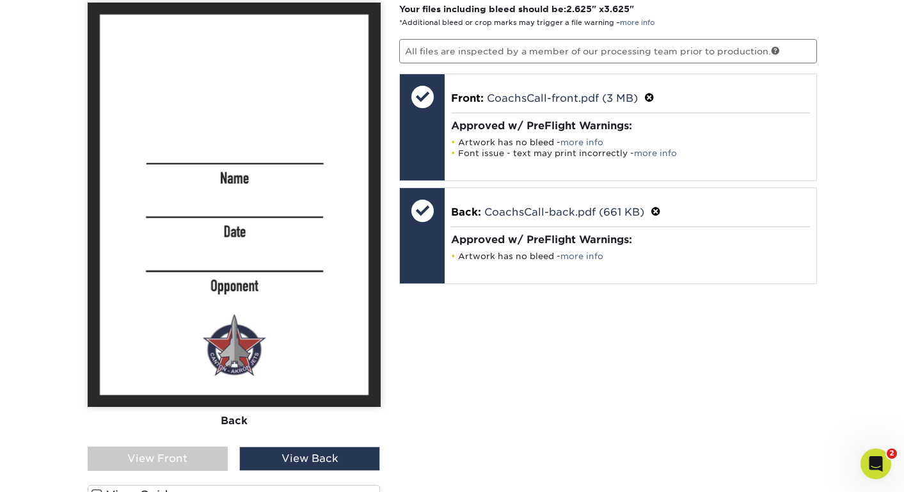
scroll to position [897, 0]
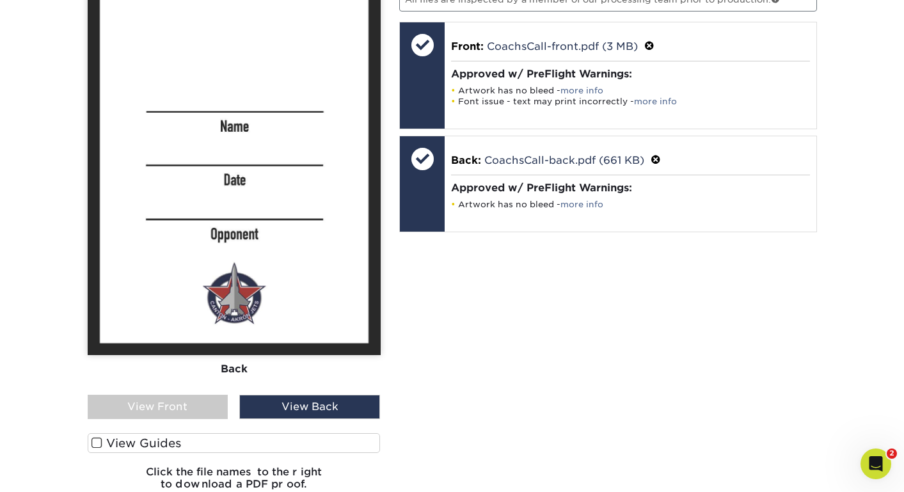
click at [193, 404] on div "View Front" at bounding box center [158, 407] width 141 height 24
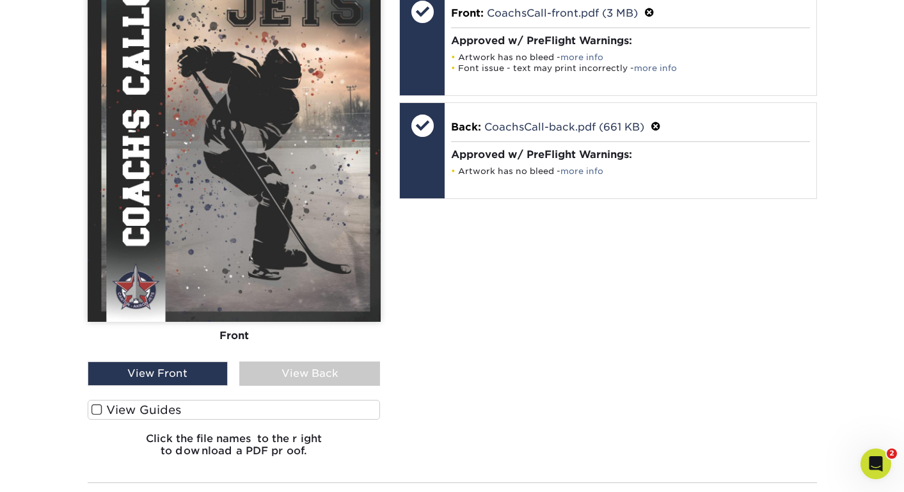
scroll to position [943, 0]
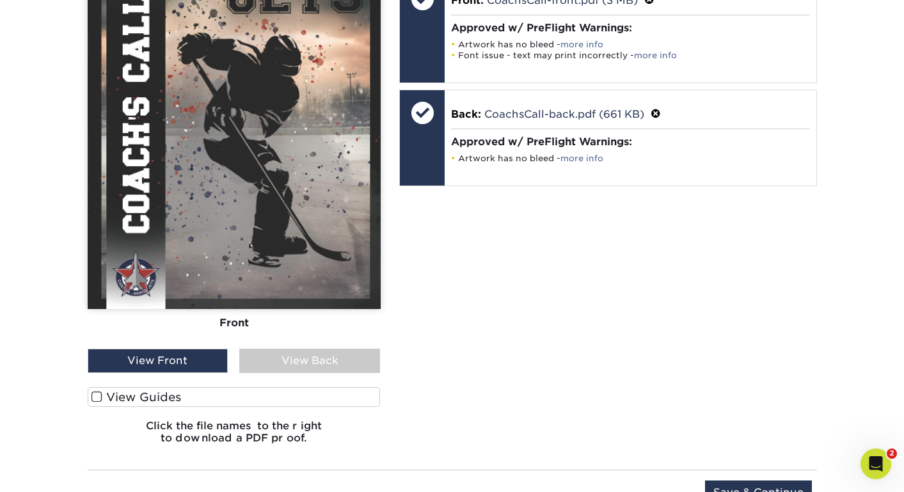
click at [102, 394] on label "View Guides" at bounding box center [234, 397] width 293 height 20
click at [0, 0] on input "View Guides" at bounding box center [0, 0] width 0 height 0
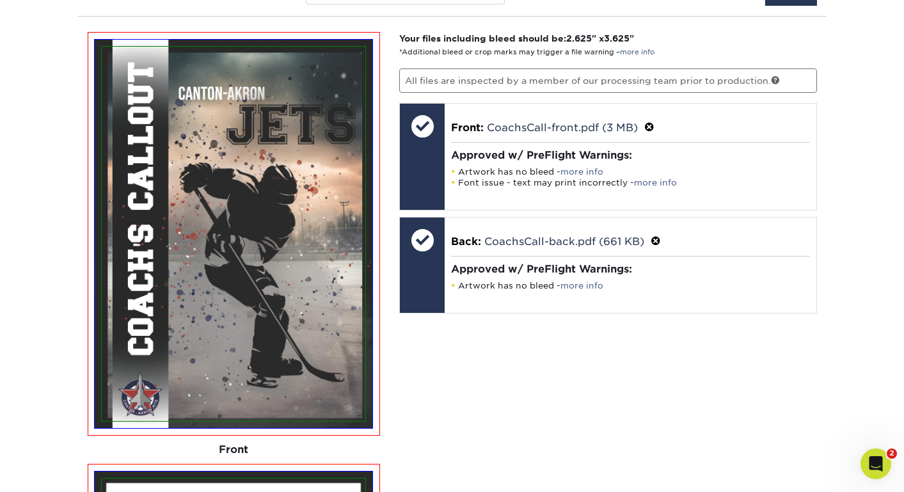
scroll to position [716, 0]
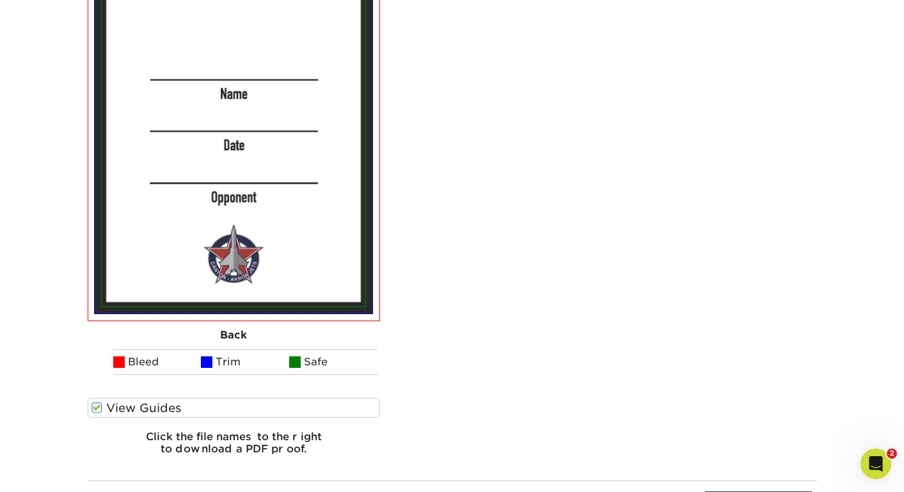
scroll to position [1411, 0]
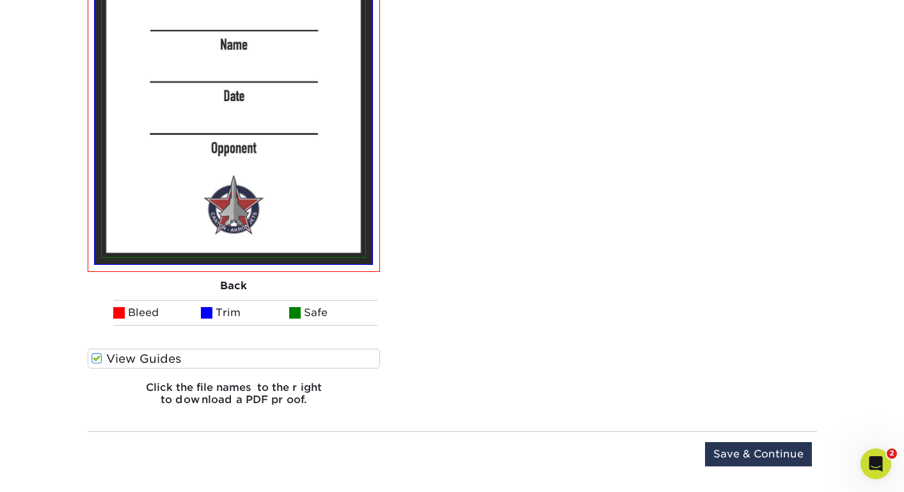
click at [277, 398] on h6 "Click the file names to the right to download a PDF proof." at bounding box center [234, 398] width 293 height 35
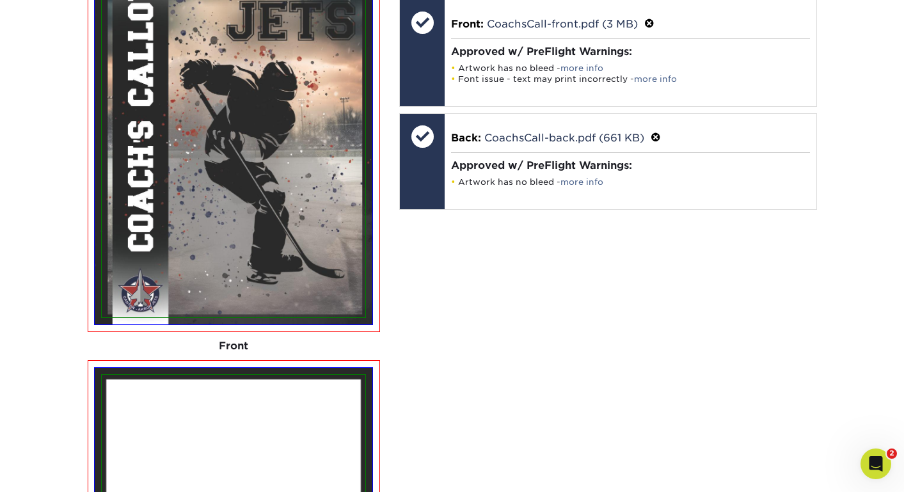
scroll to position [893, 0]
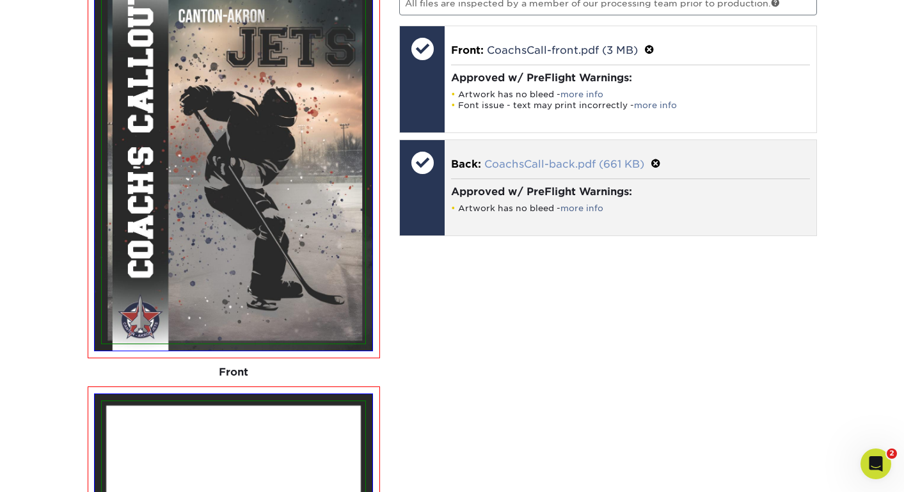
click at [531, 161] on link "CoachsCall-back.pdf (661 KB)" at bounding box center [564, 164] width 160 height 12
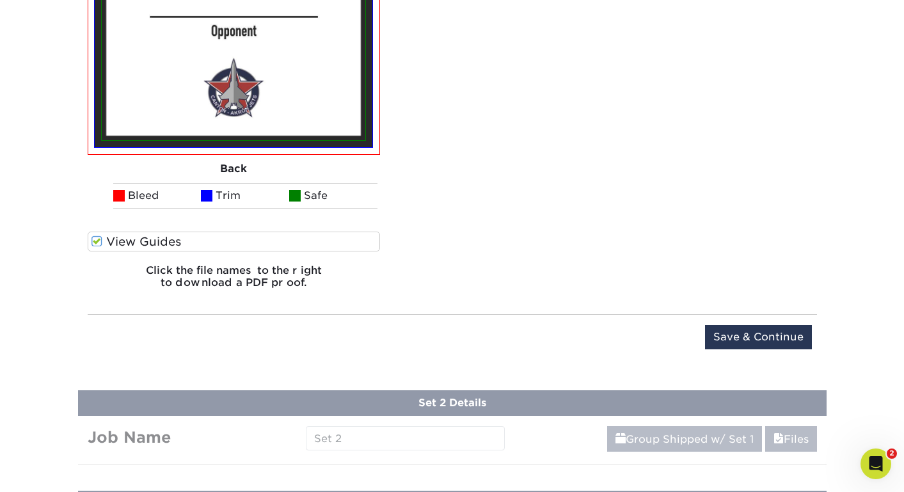
scroll to position [1576, 0]
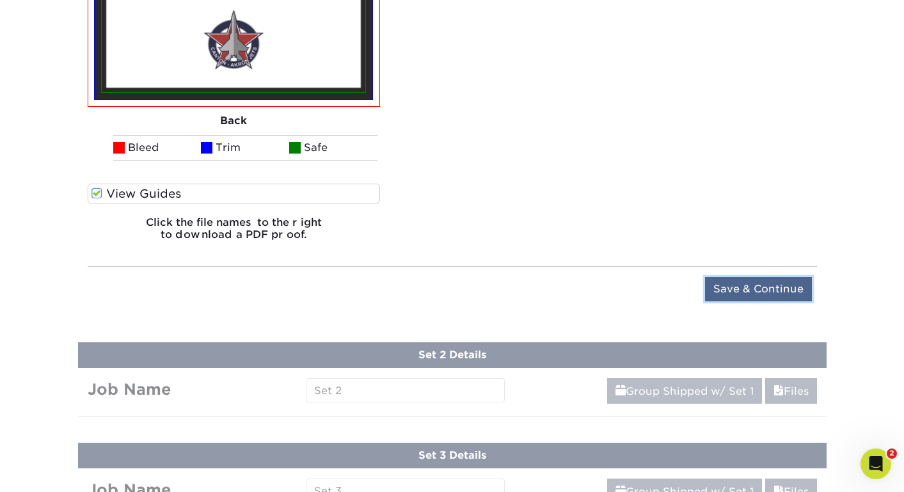
click at [719, 288] on input "Save & Continue" at bounding box center [758, 289] width 107 height 24
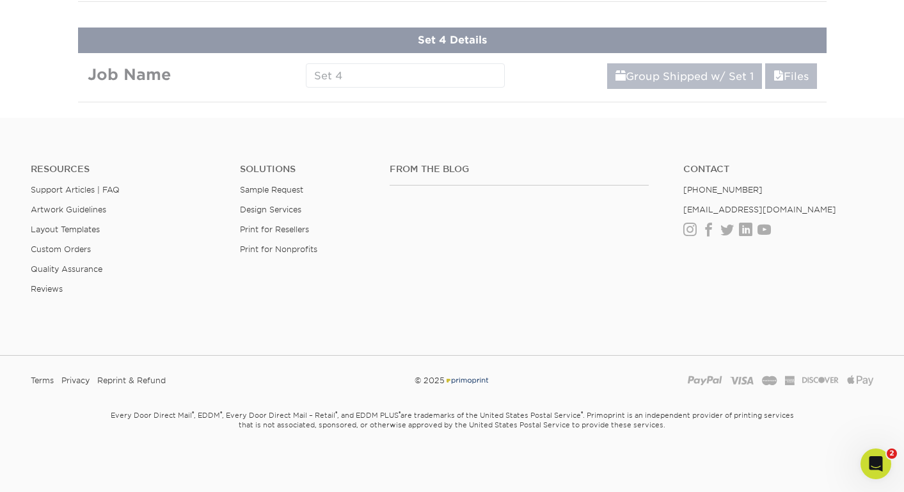
scroll to position [659, 0]
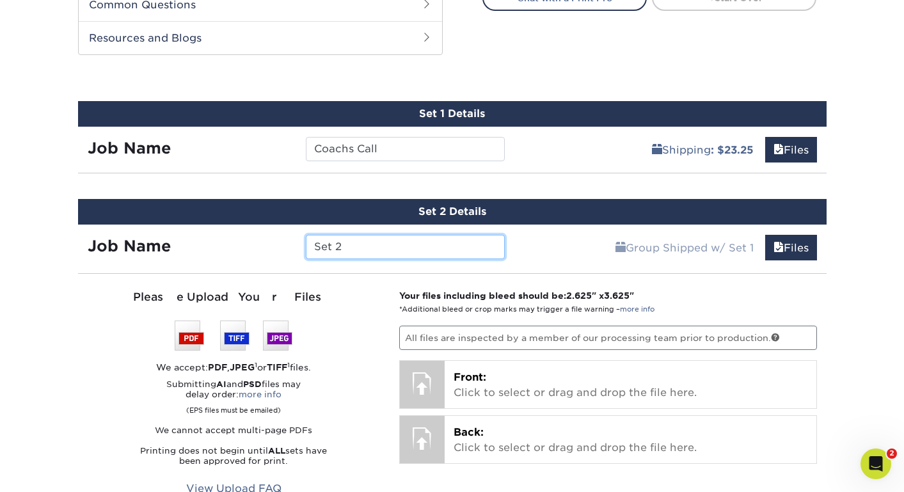
drag, startPoint x: 359, startPoint y: 251, endPoint x: 264, endPoint y: 246, distance: 95.4
click at [264, 246] on div "Job Name Set 2" at bounding box center [296, 247] width 437 height 24
type input "brick wall"
click at [353, 320] on div "Please Upload Your Files We accept: PDF , JPEG 1 or TIFF 1 files. Submitting AI…" at bounding box center [234, 417] width 293 height 257
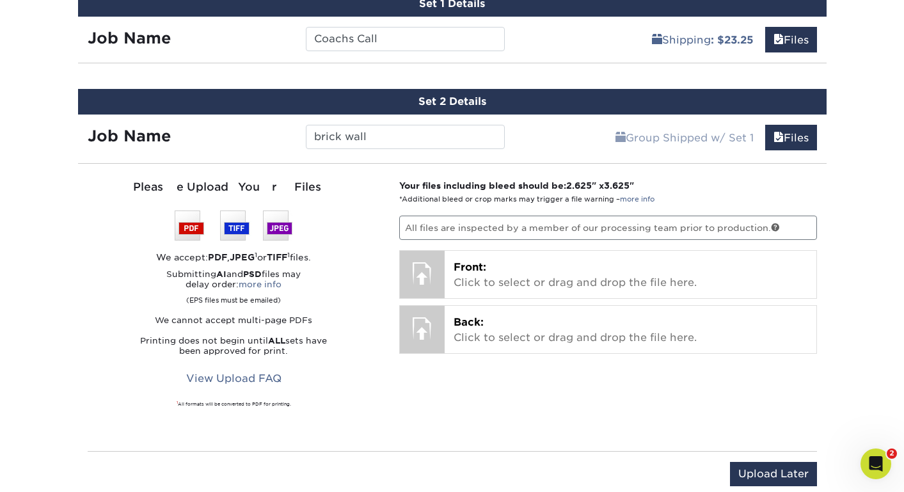
scroll to position [889, 0]
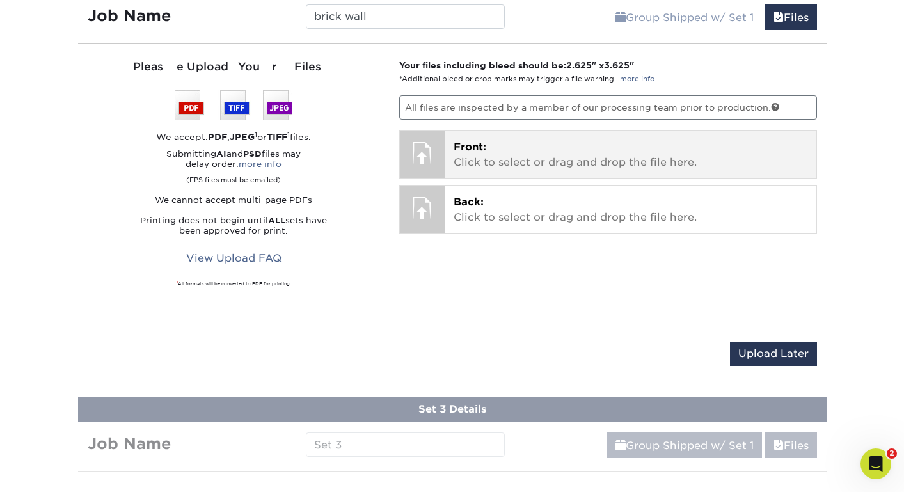
click at [457, 159] on p "Front: Click to select or drag and drop the file here." at bounding box center [631, 154] width 354 height 31
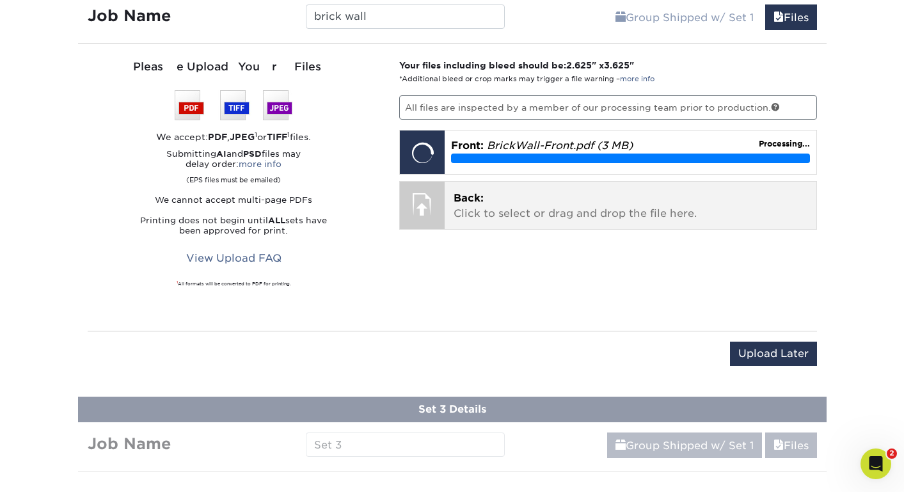
click at [612, 213] on p "Back: Click to select or drag and drop the file here." at bounding box center [631, 206] width 354 height 31
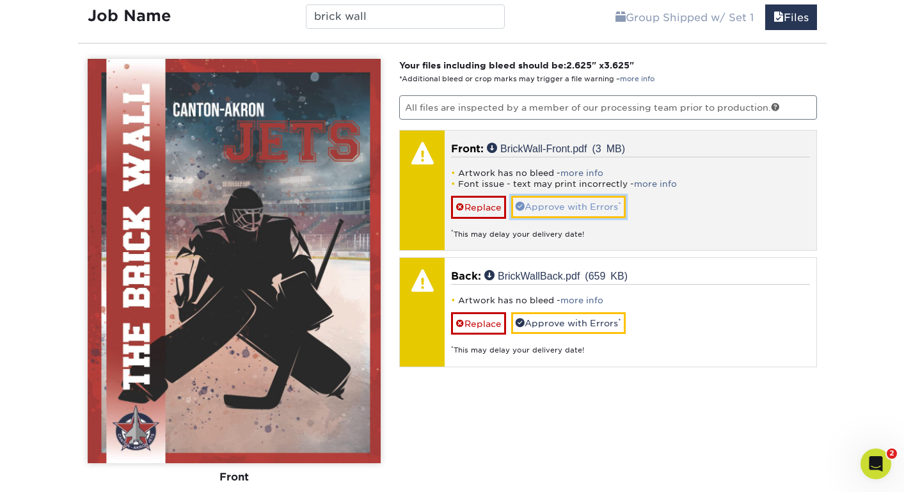
click at [576, 210] on link "Approve with Errors *" at bounding box center [568, 207] width 115 height 22
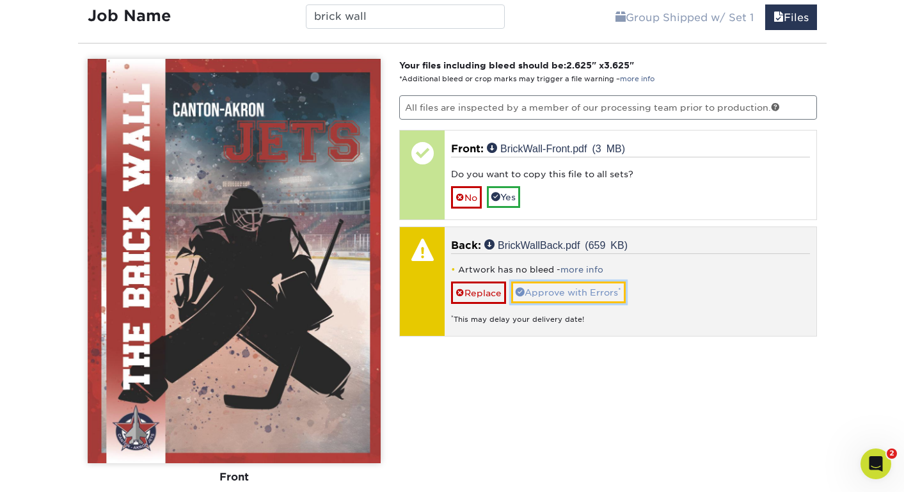
click at [576, 290] on link "Approve with Errors *" at bounding box center [568, 292] width 115 height 22
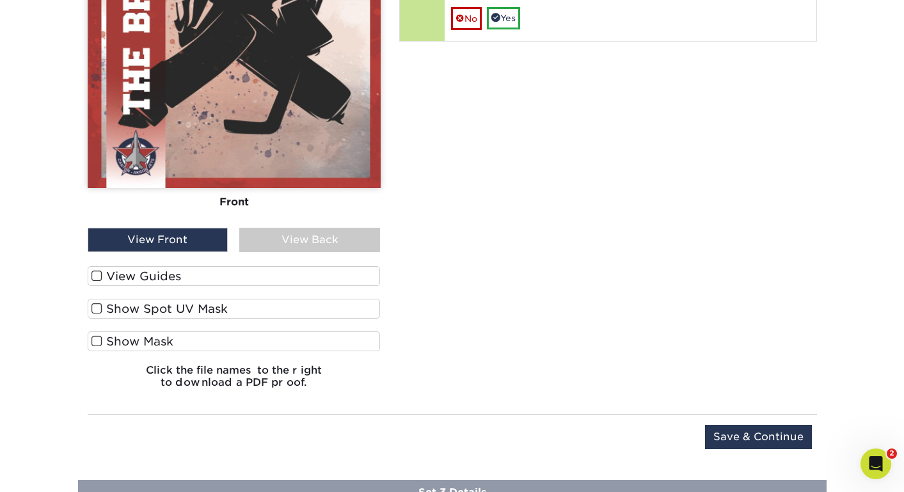
scroll to position [1167, 0]
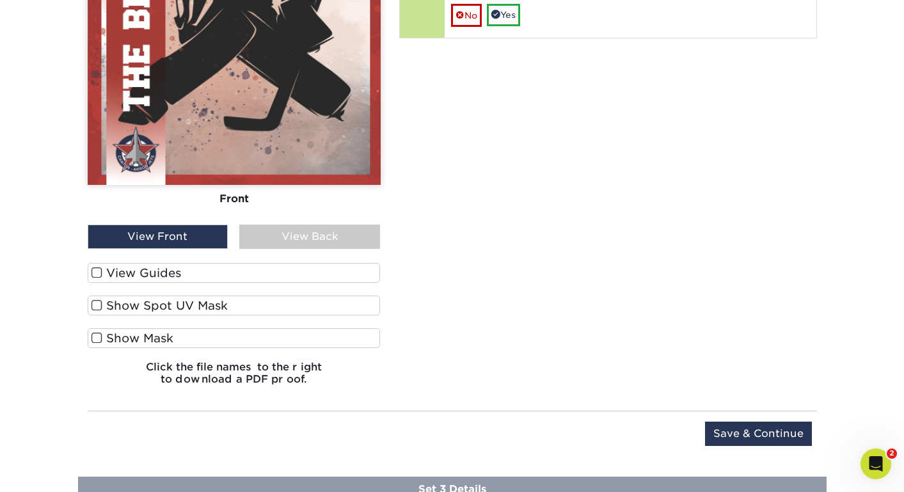
click at [193, 305] on label "Show Spot UV Mask" at bounding box center [234, 306] width 293 height 20
click at [0, 0] on input "Show Spot UV Mask" at bounding box center [0, 0] width 0 height 0
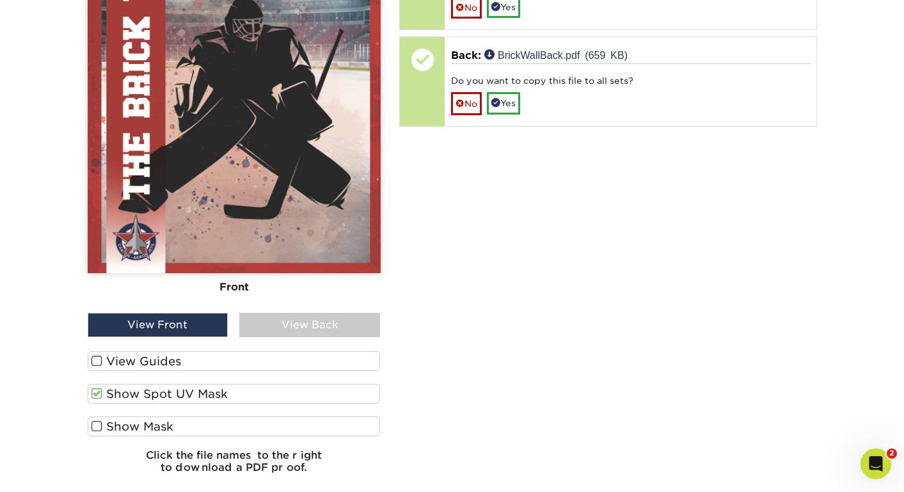
scroll to position [1093, 0]
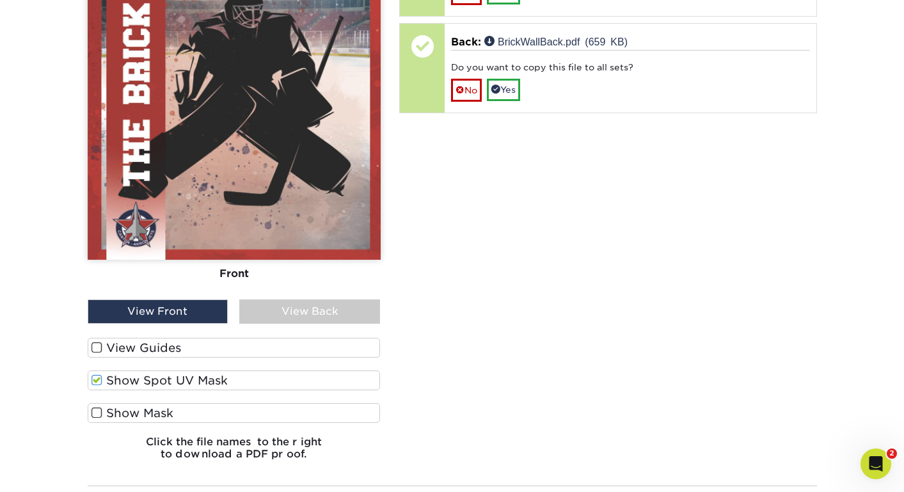
click at [168, 384] on label "Show Spot UV Mask" at bounding box center [234, 380] width 293 height 20
click at [0, 0] on input "Show Spot UV Mask" at bounding box center [0, 0] width 0 height 0
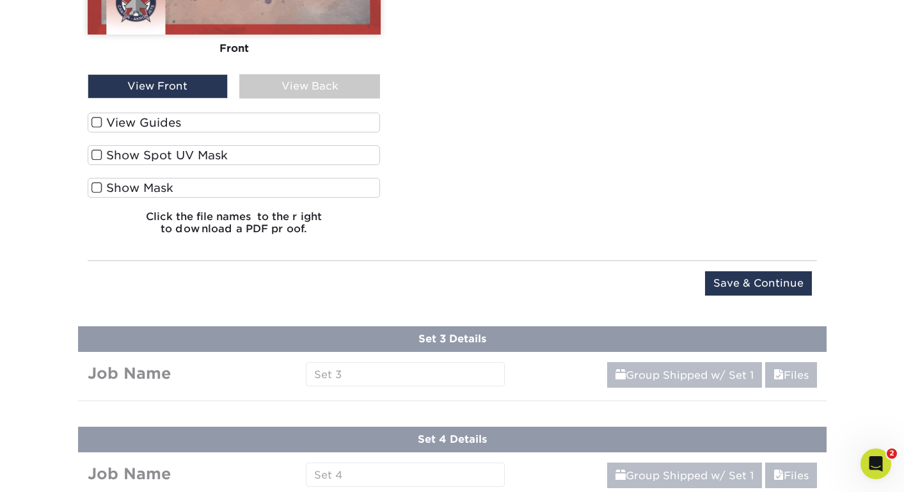
scroll to position [1340, 0]
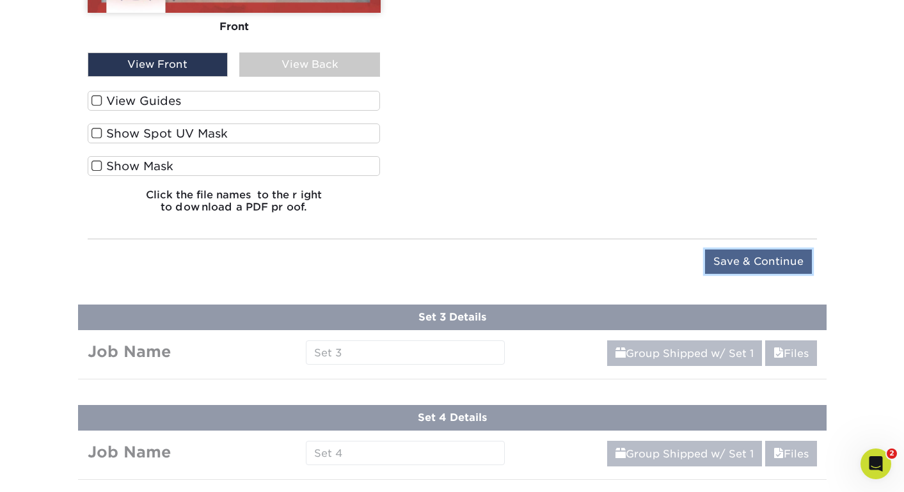
click at [731, 266] on input "Save & Continue" at bounding box center [758, 261] width 107 height 24
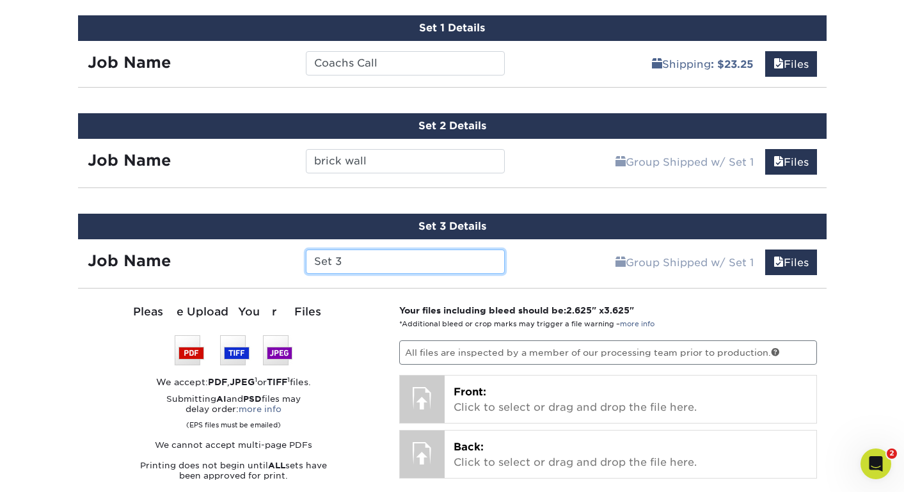
scroll to position [765, 0]
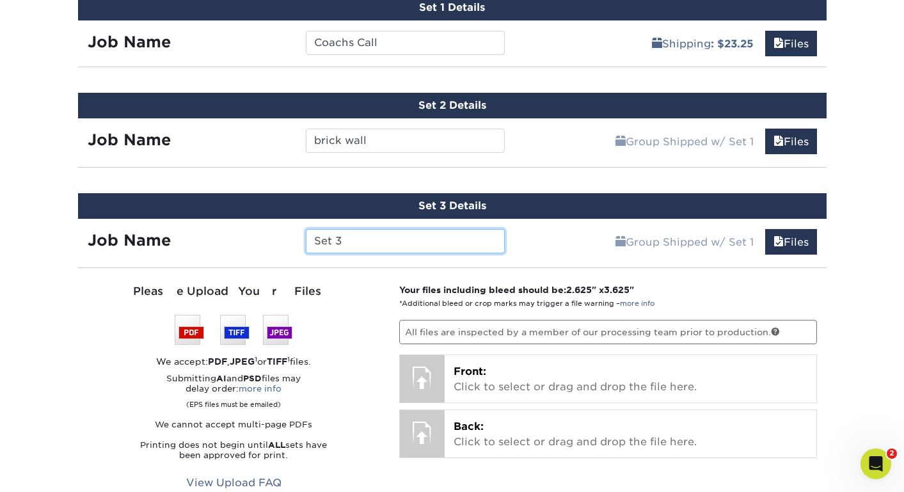
drag, startPoint x: 366, startPoint y: 240, endPoint x: 274, endPoint y: 240, distance: 92.1
click at [276, 240] on div "Job Name Set 3" at bounding box center [296, 241] width 437 height 24
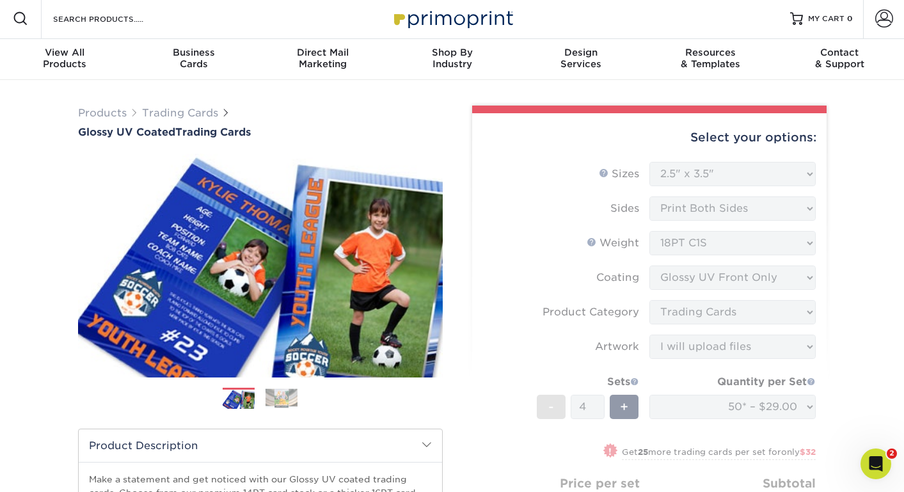
scroll to position [0, 0]
